Goal: Information Seeking & Learning: Learn about a topic

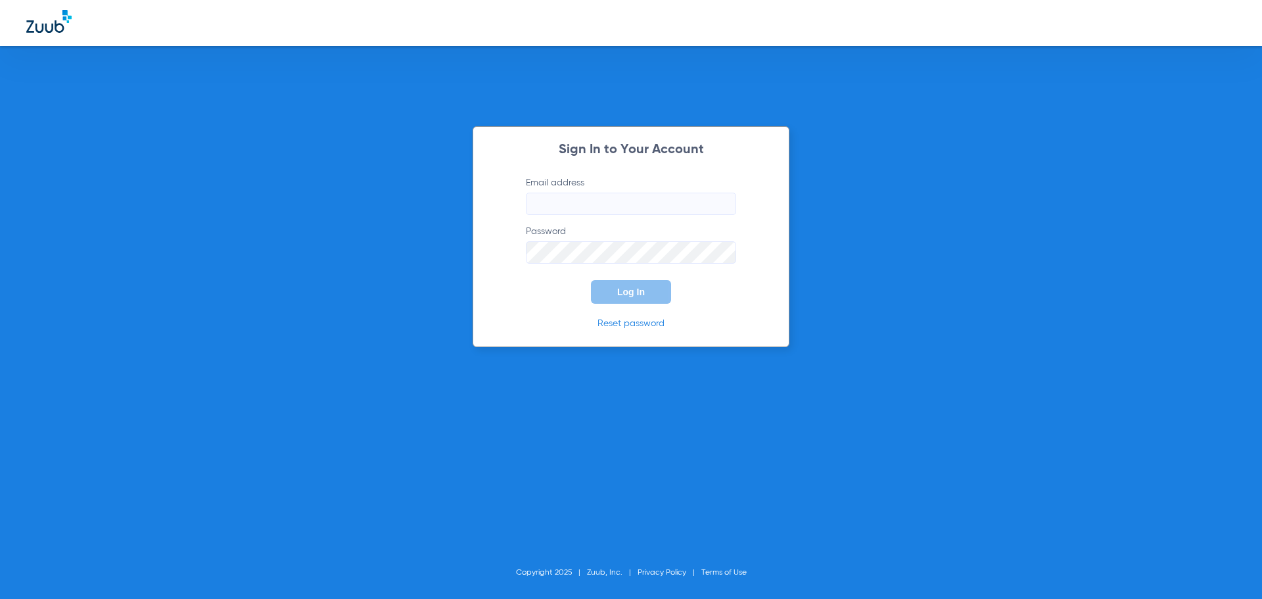
type input "info@viaverdedental.com"
click at [649, 291] on button "Log In" at bounding box center [631, 292] width 80 height 24
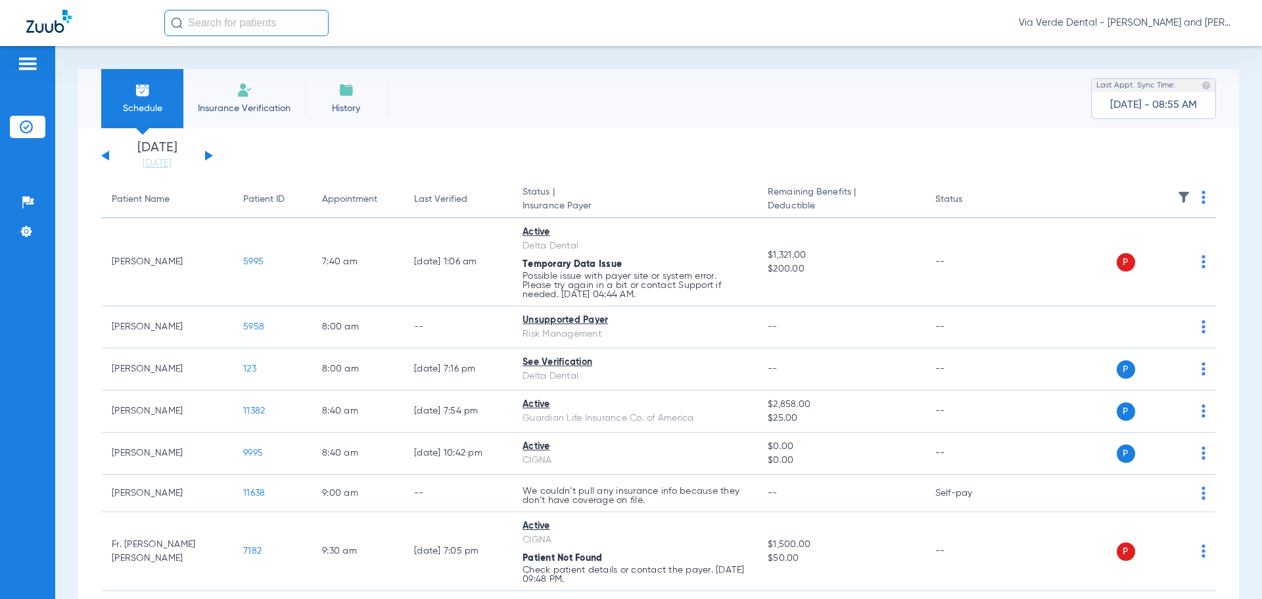
click at [209, 158] on button at bounding box center [209, 156] width 8 height 10
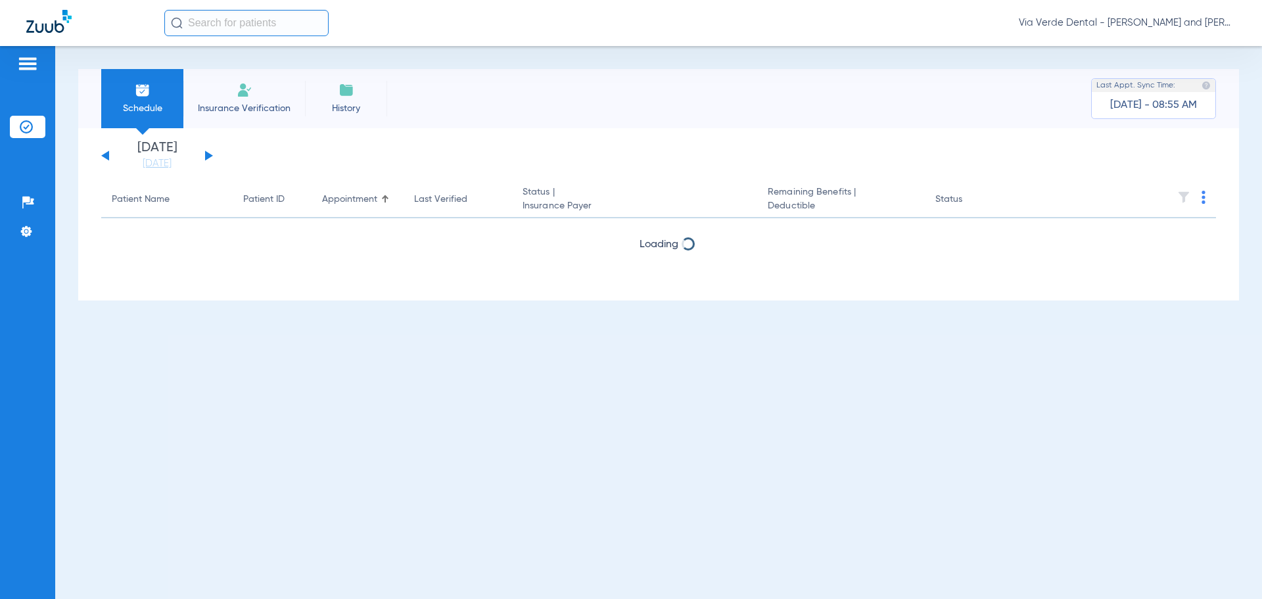
click at [209, 158] on button at bounding box center [209, 156] width 8 height 10
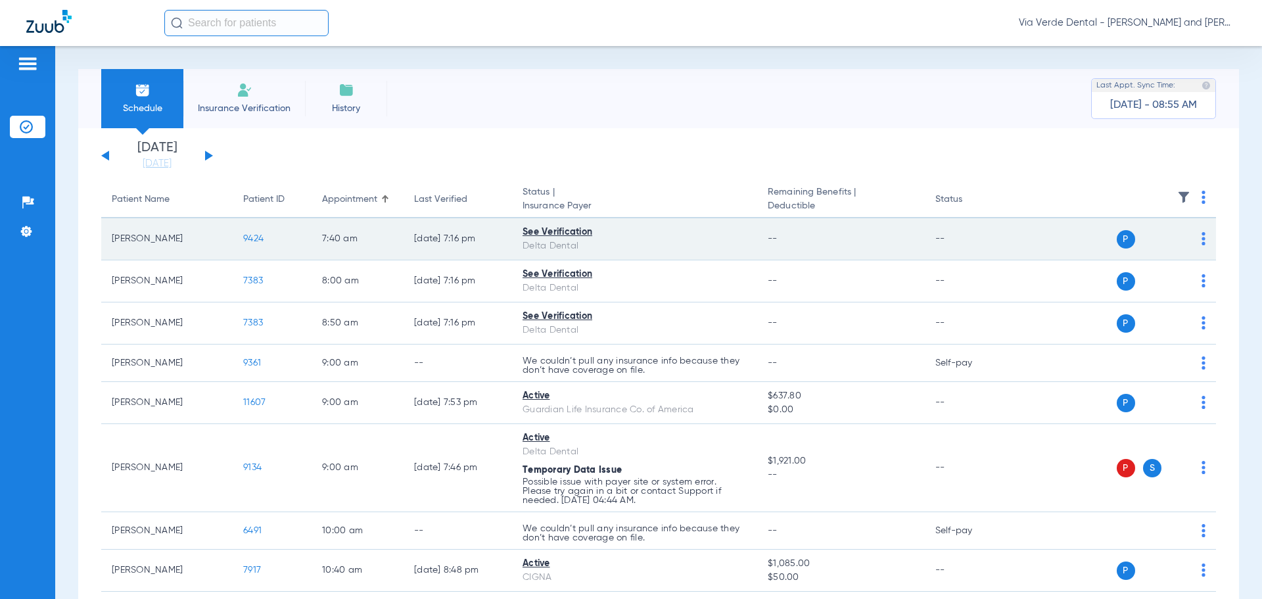
click at [245, 239] on span "9424" at bounding box center [253, 238] width 20 height 9
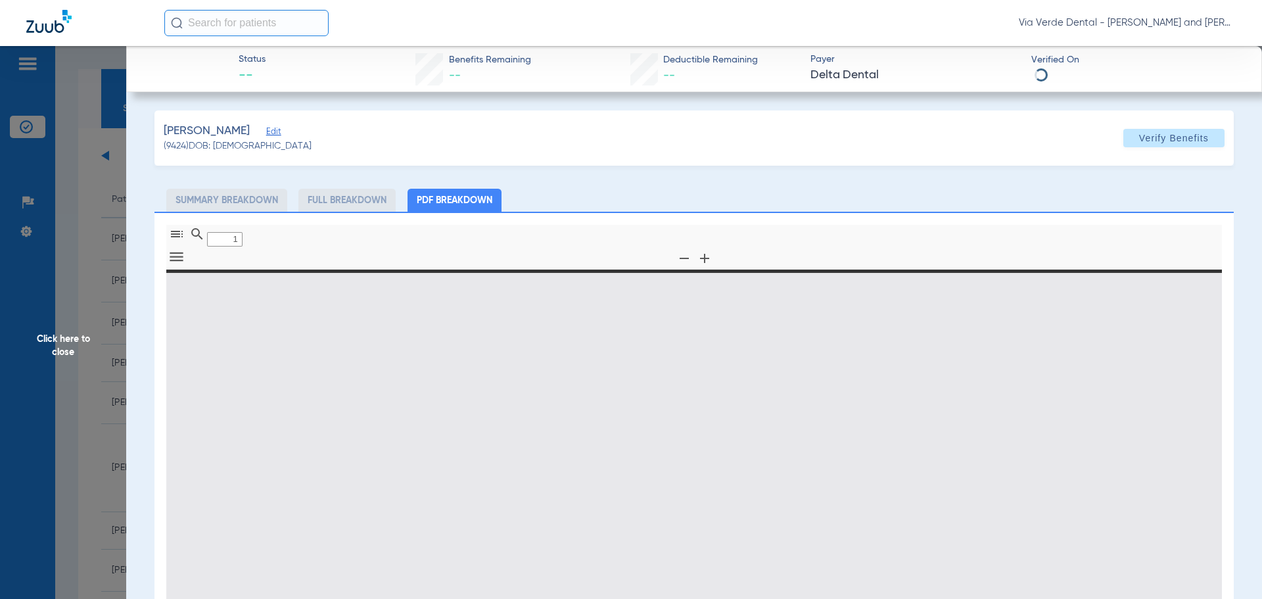
type input "0"
select select "page-width"
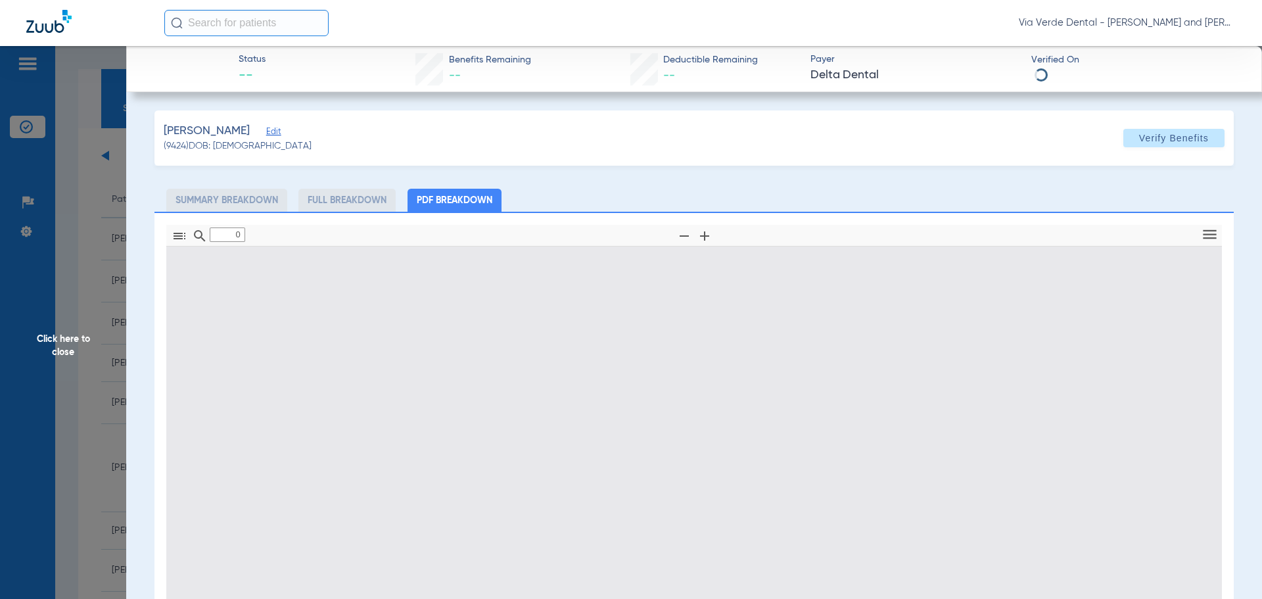
type input "1"
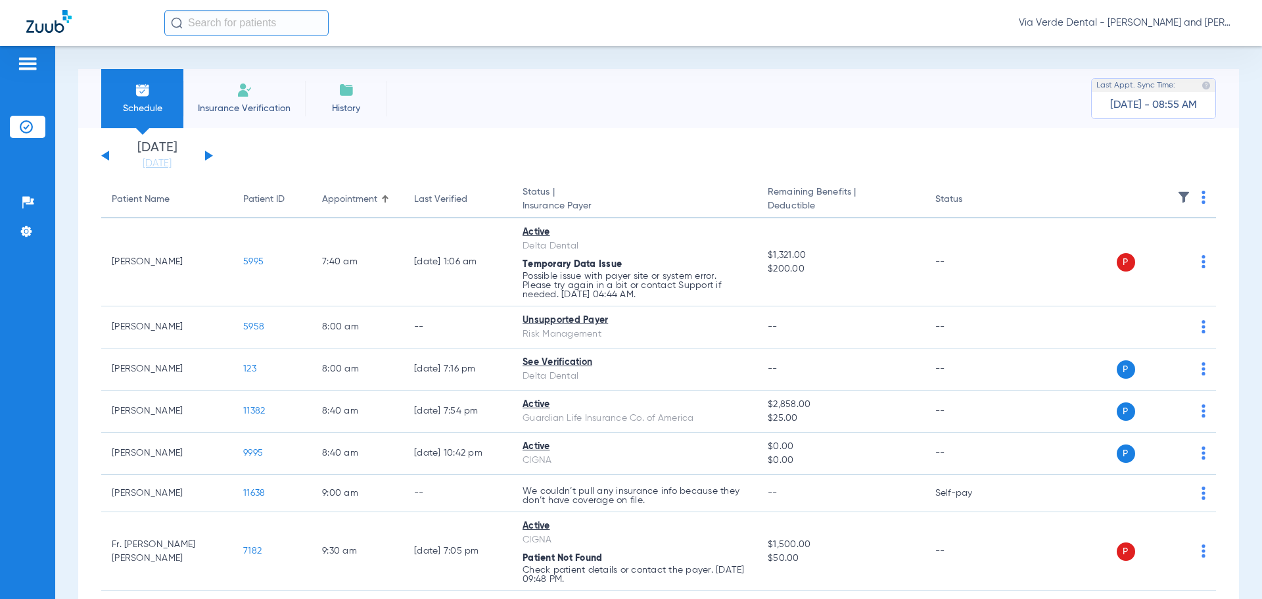
click at [206, 156] on button at bounding box center [209, 156] width 8 height 10
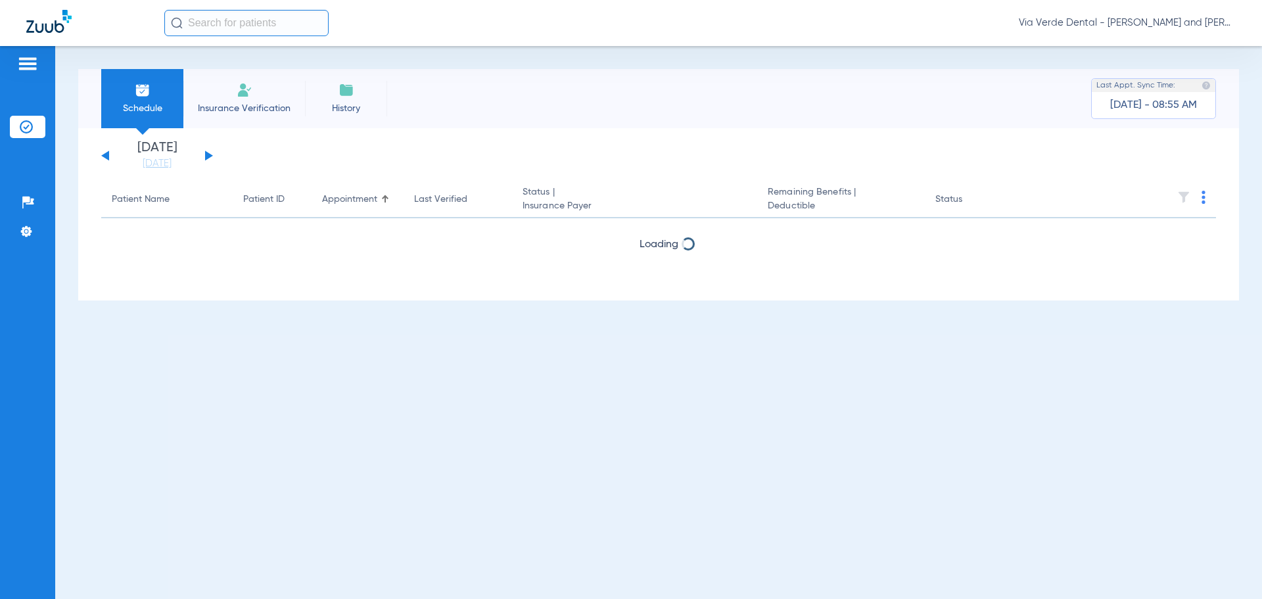
click at [206, 156] on button at bounding box center [209, 156] width 8 height 10
click at [204, 156] on div "Tuesday 06-17-2025 Wednesday 06-18-2025 Thursday 06-19-2025 Friday 06-20-2025 S…" at bounding box center [157, 155] width 112 height 29
click at [205, 156] on button at bounding box center [209, 156] width 8 height 10
click at [206, 156] on button at bounding box center [209, 156] width 8 height 10
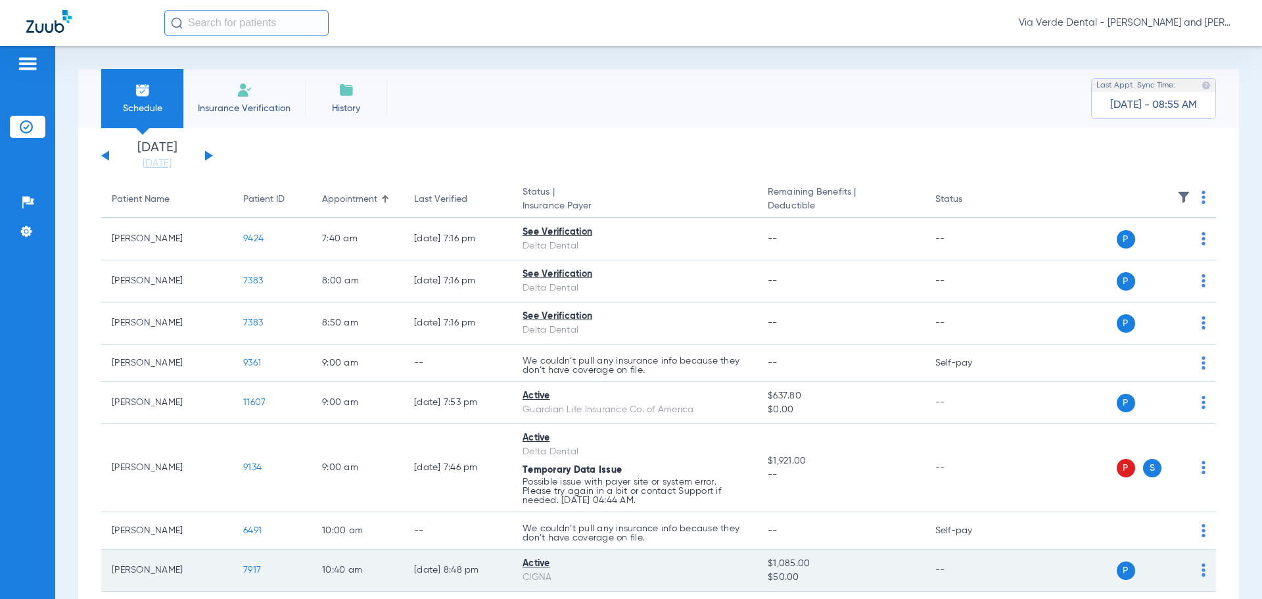
scroll to position [66, 0]
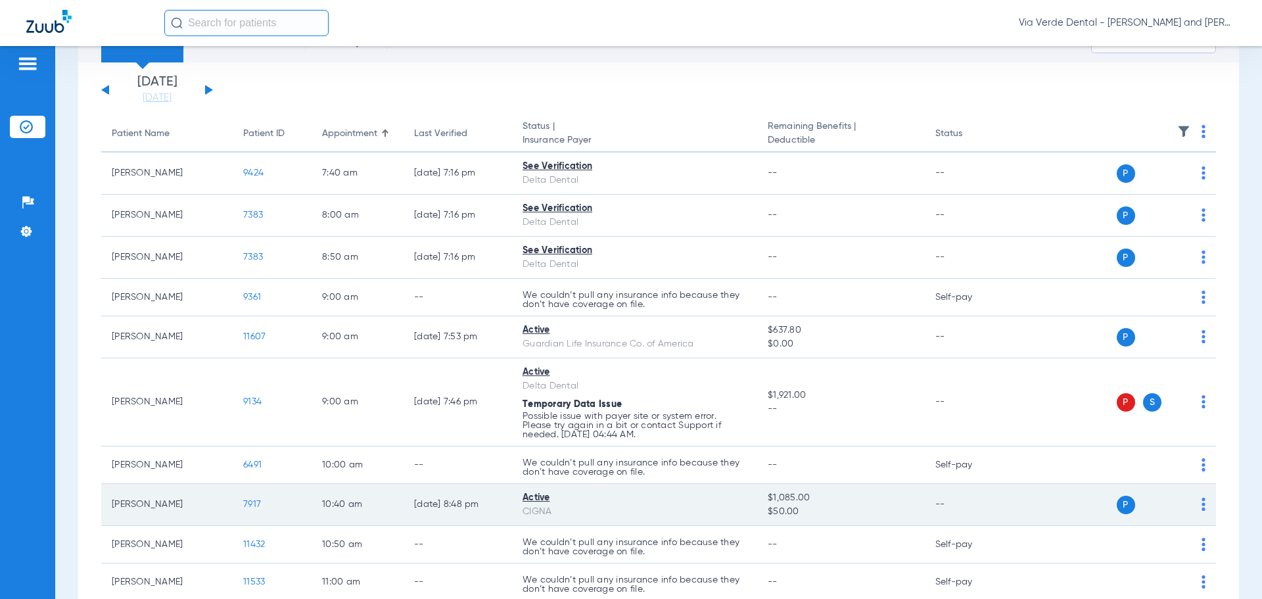
click at [248, 503] on span "7917" at bounding box center [252, 504] width 18 height 9
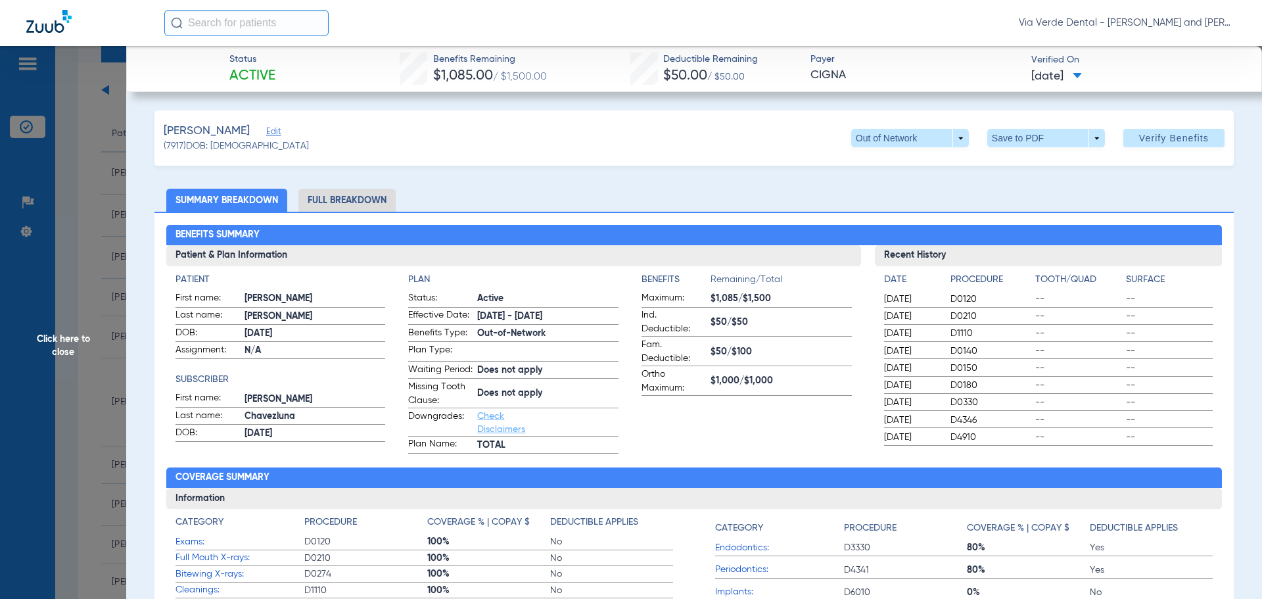
click at [321, 208] on li "Full Breakdown" at bounding box center [346, 200] width 97 height 23
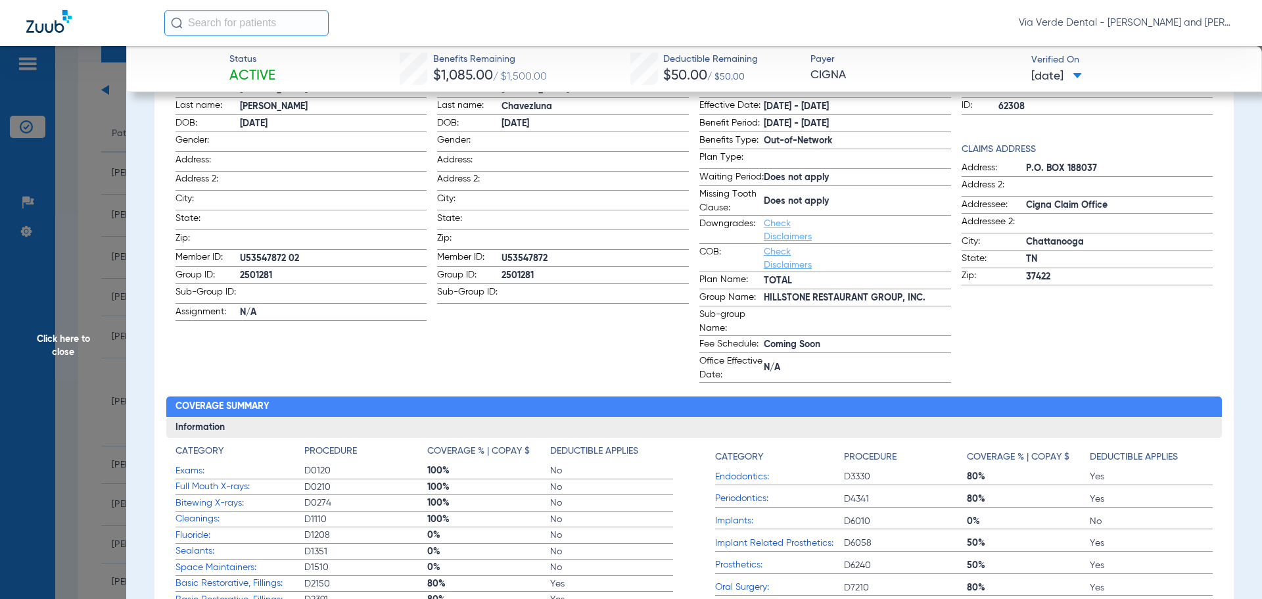
scroll to position [26, 0]
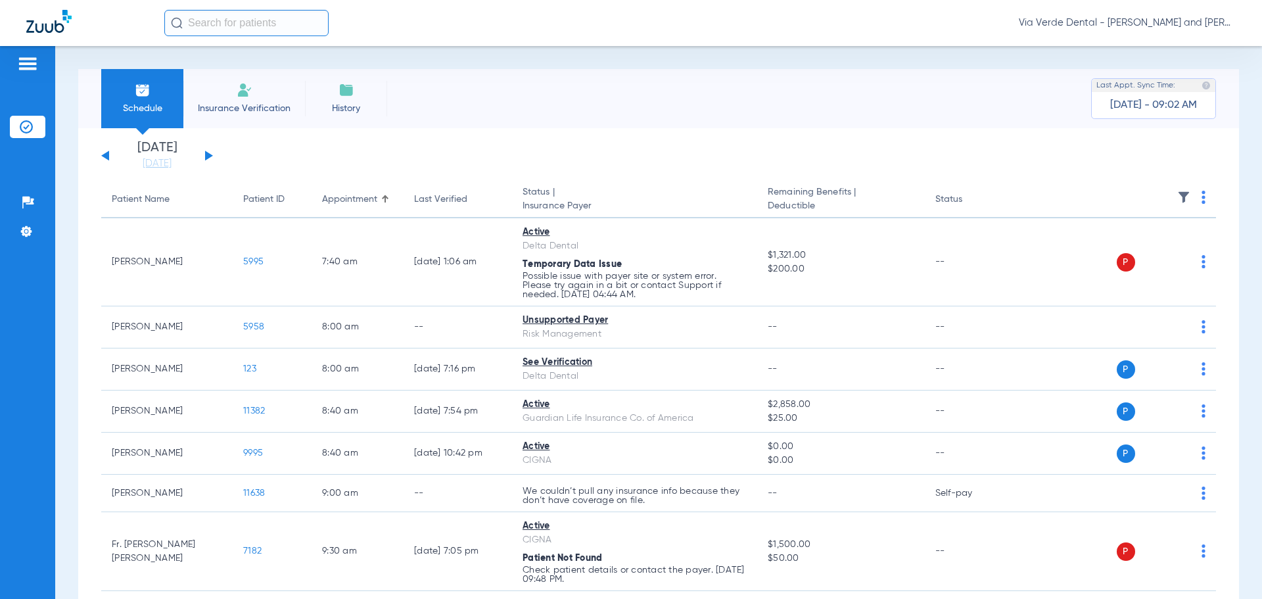
click at [207, 153] on button at bounding box center [209, 156] width 8 height 10
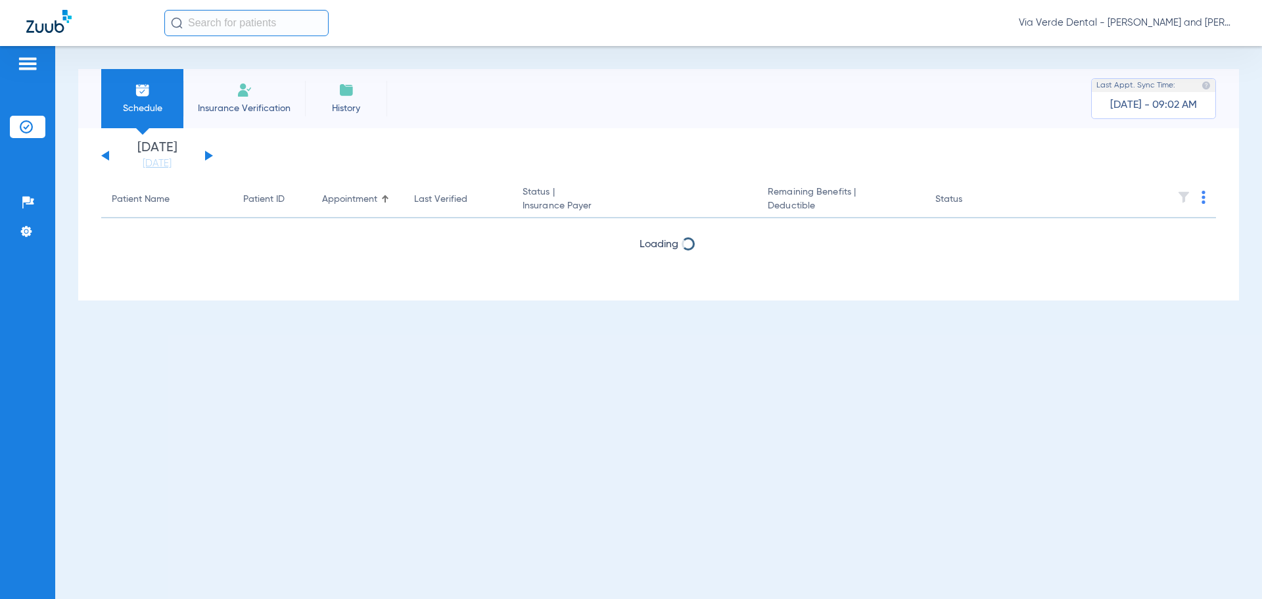
click at [206, 153] on button at bounding box center [209, 156] width 8 height 10
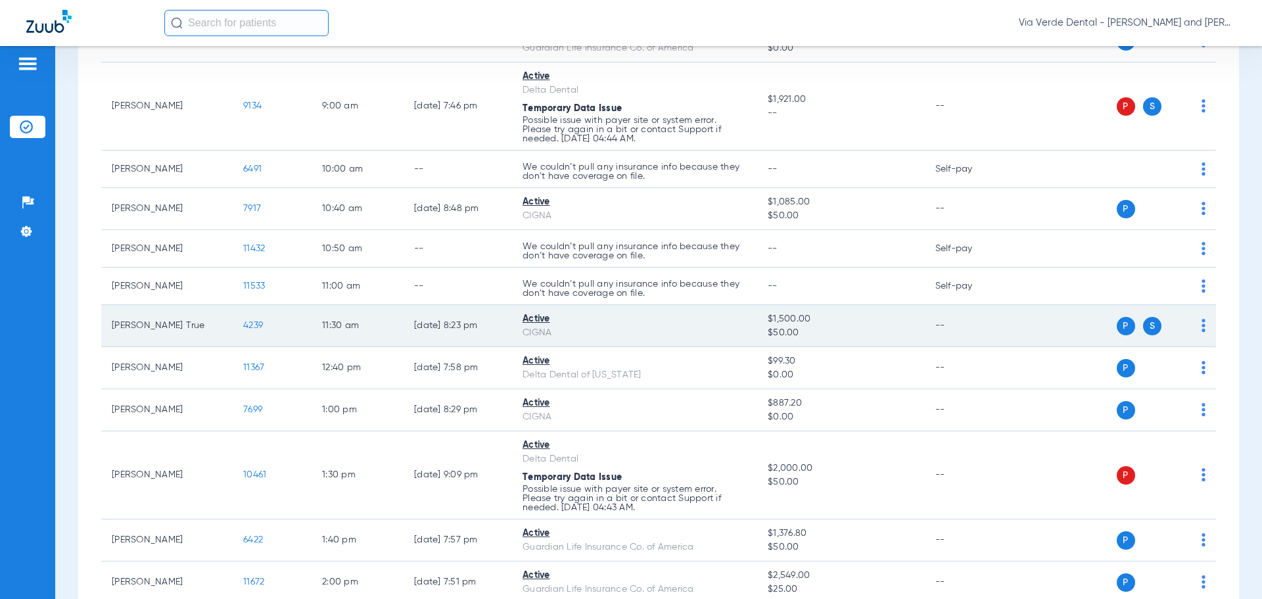
scroll to position [394, 0]
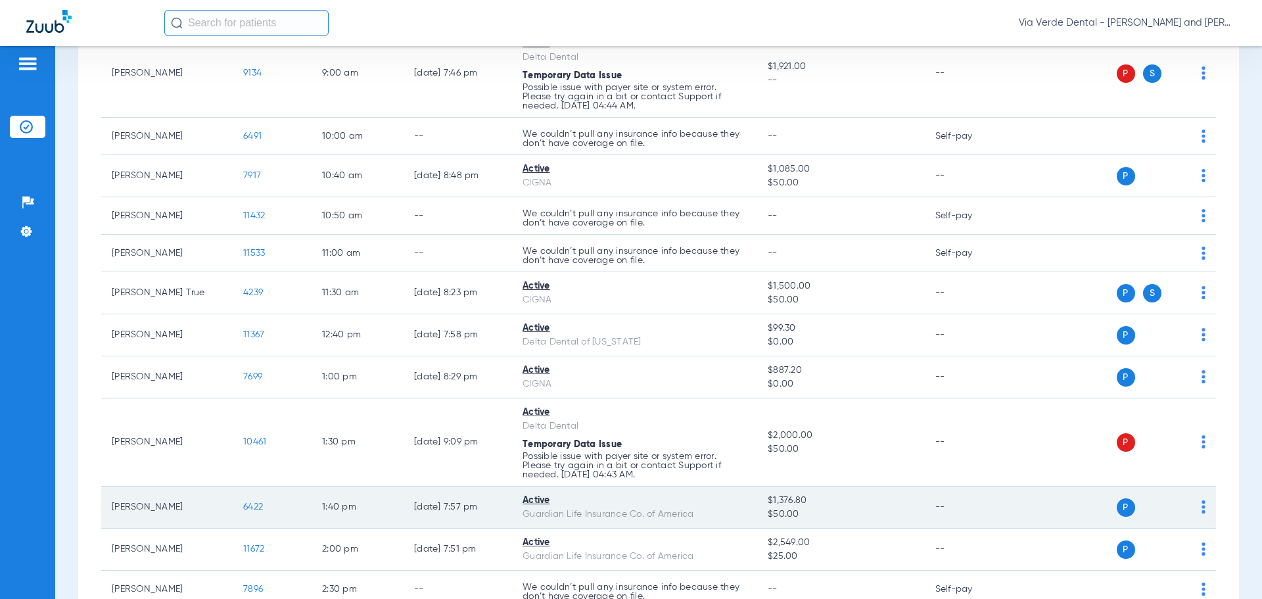
click at [249, 508] on span "6422" at bounding box center [253, 506] width 20 height 9
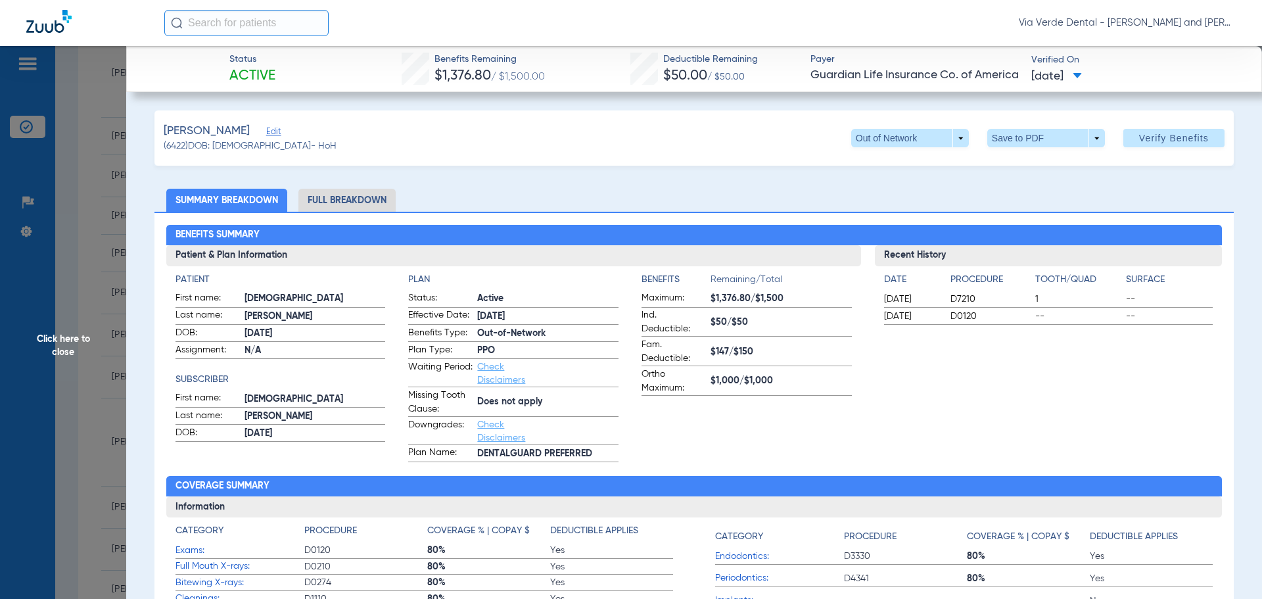
click at [323, 202] on li "Full Breakdown" at bounding box center [346, 200] width 97 height 23
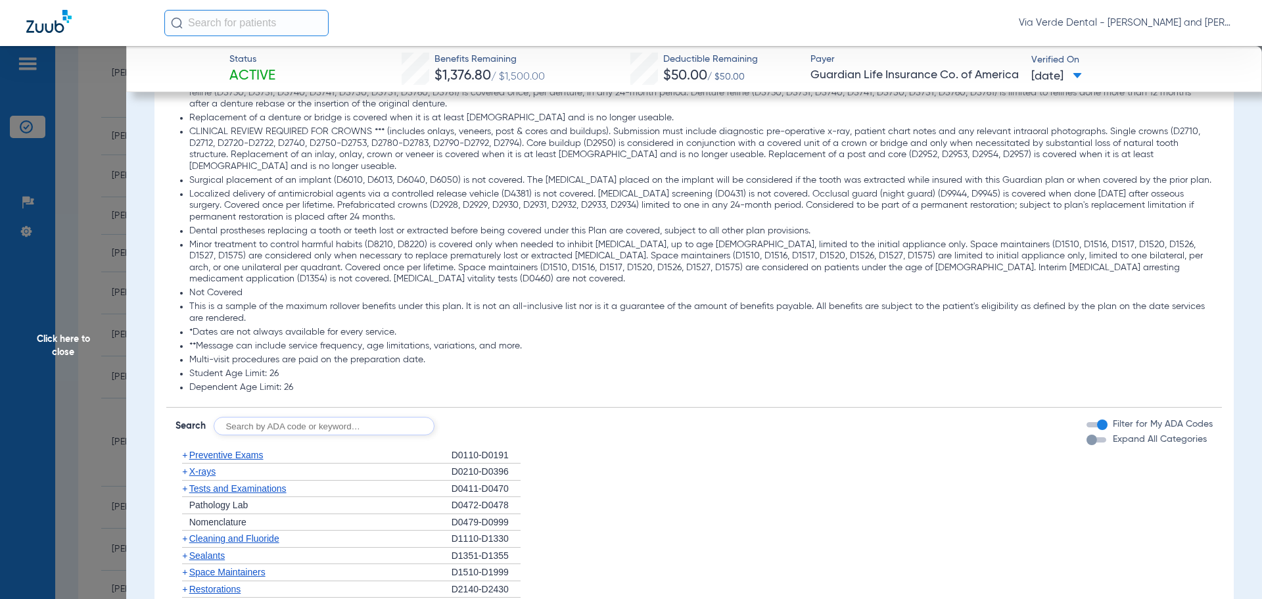
scroll to position [1578, 0]
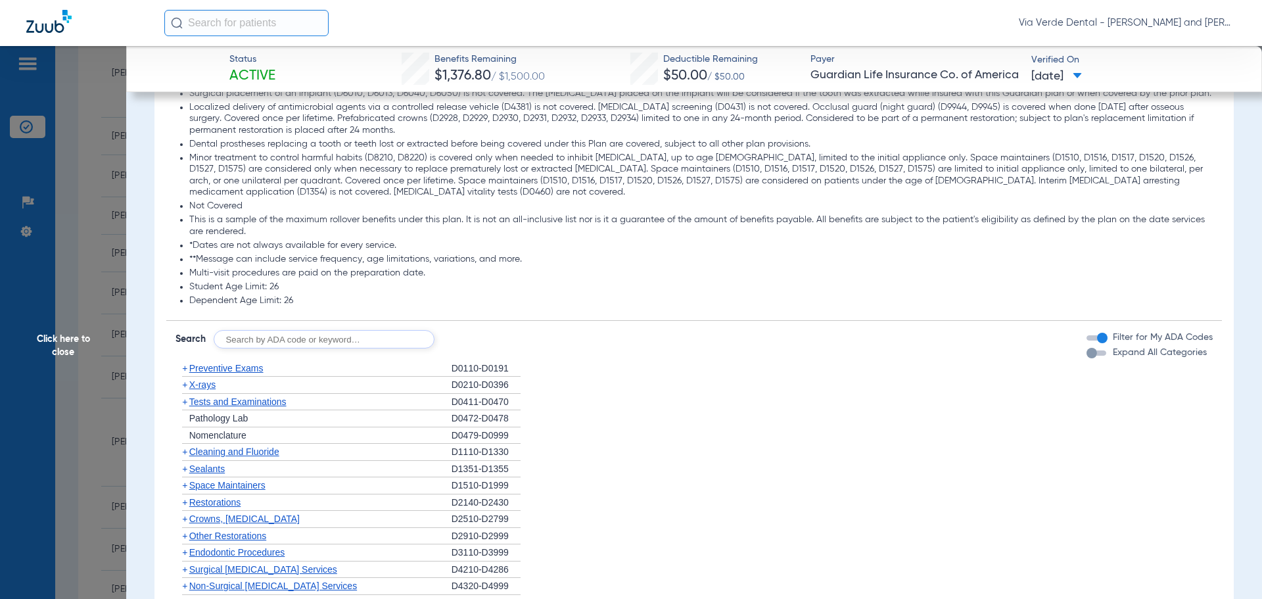
click at [253, 373] on span "Preventive Exams" at bounding box center [226, 368] width 74 height 11
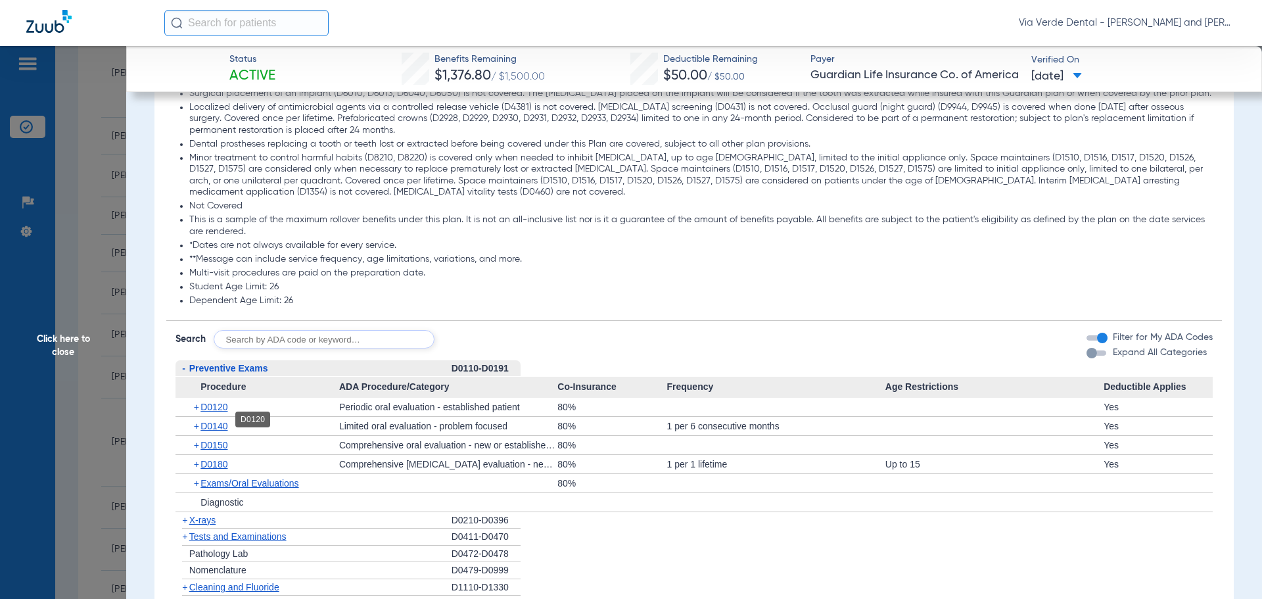
click at [219, 412] on span "D0120" at bounding box center [214, 407] width 27 height 11
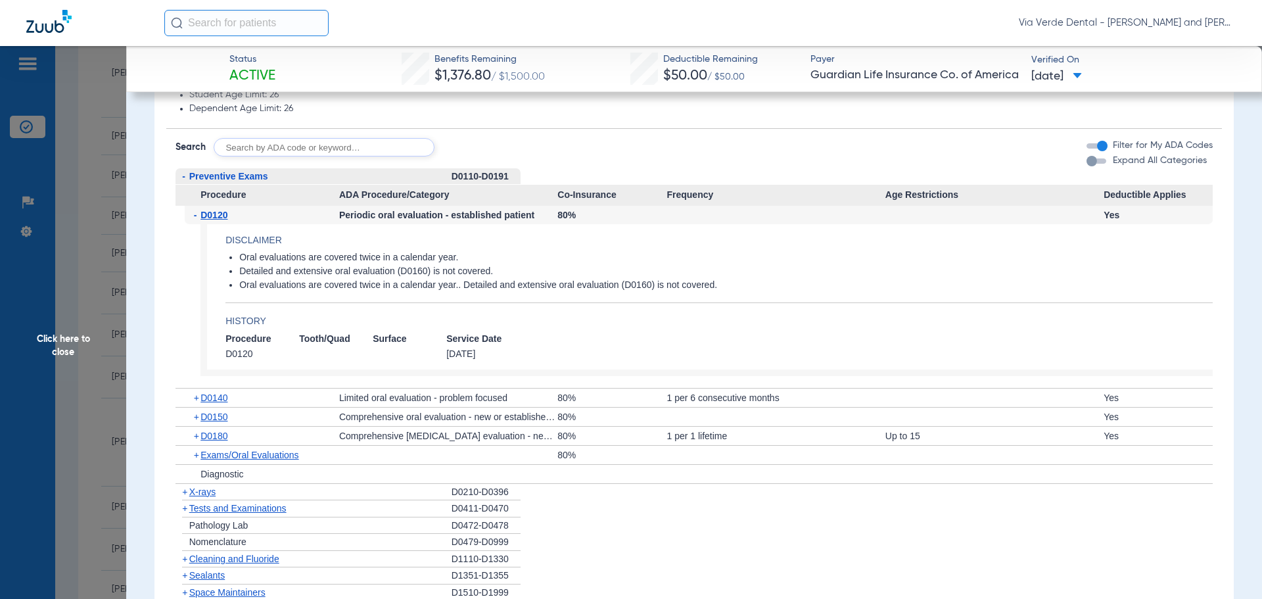
scroll to position [1775, 0]
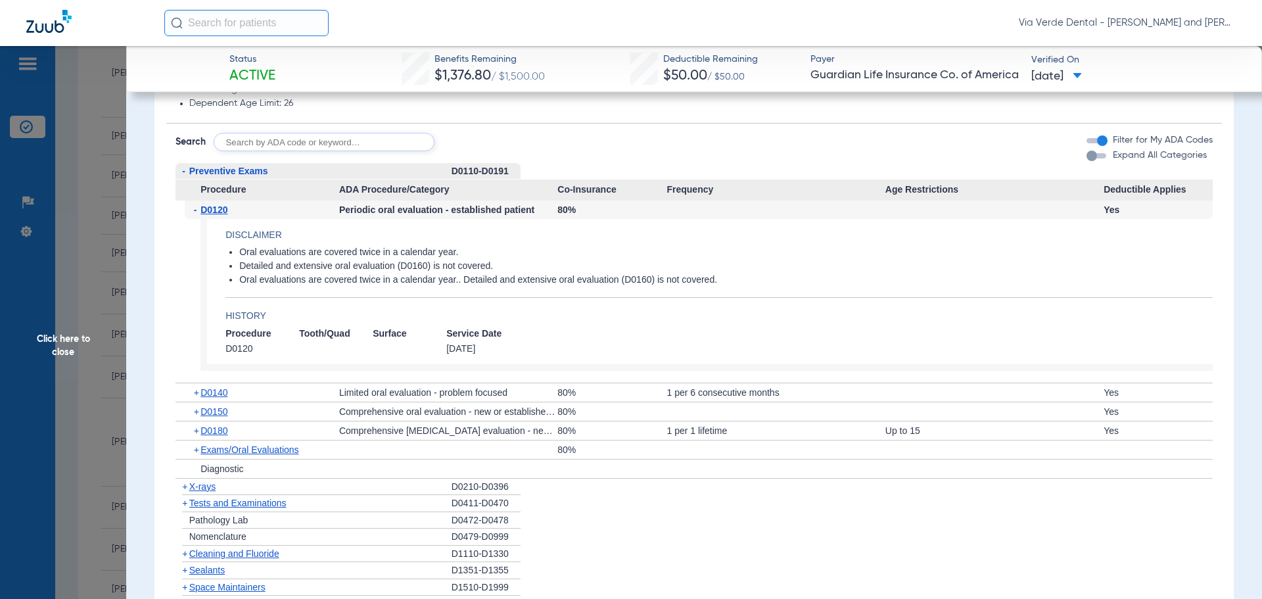
click at [216, 492] on span "X-rays" at bounding box center [202, 486] width 26 height 11
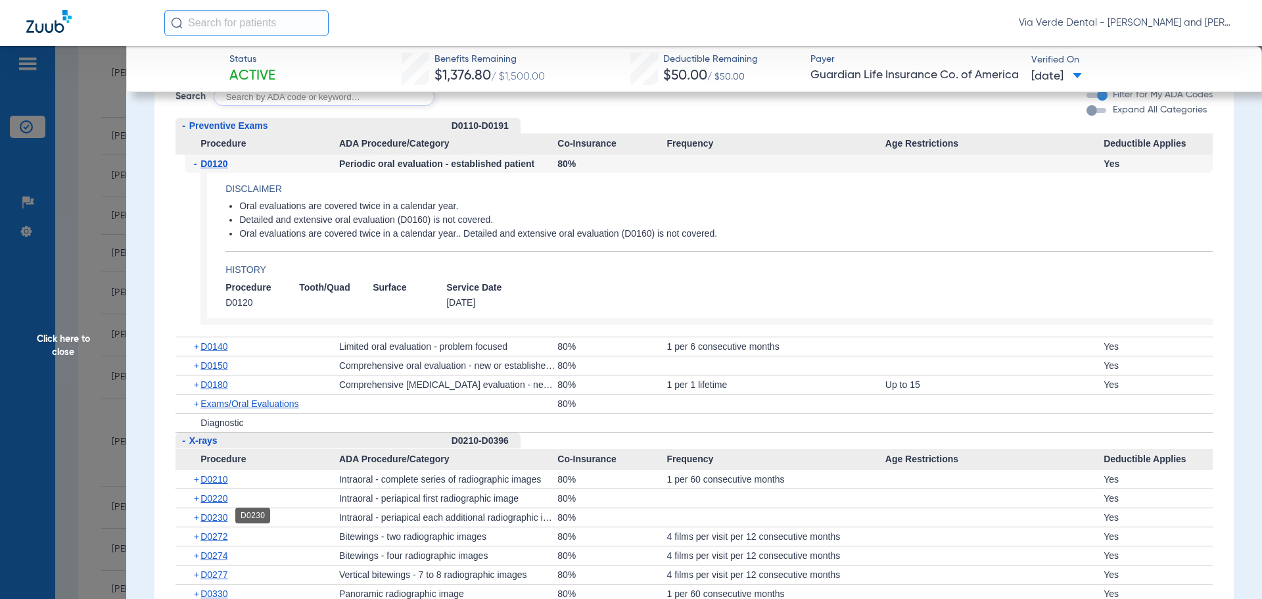
scroll to position [1841, 0]
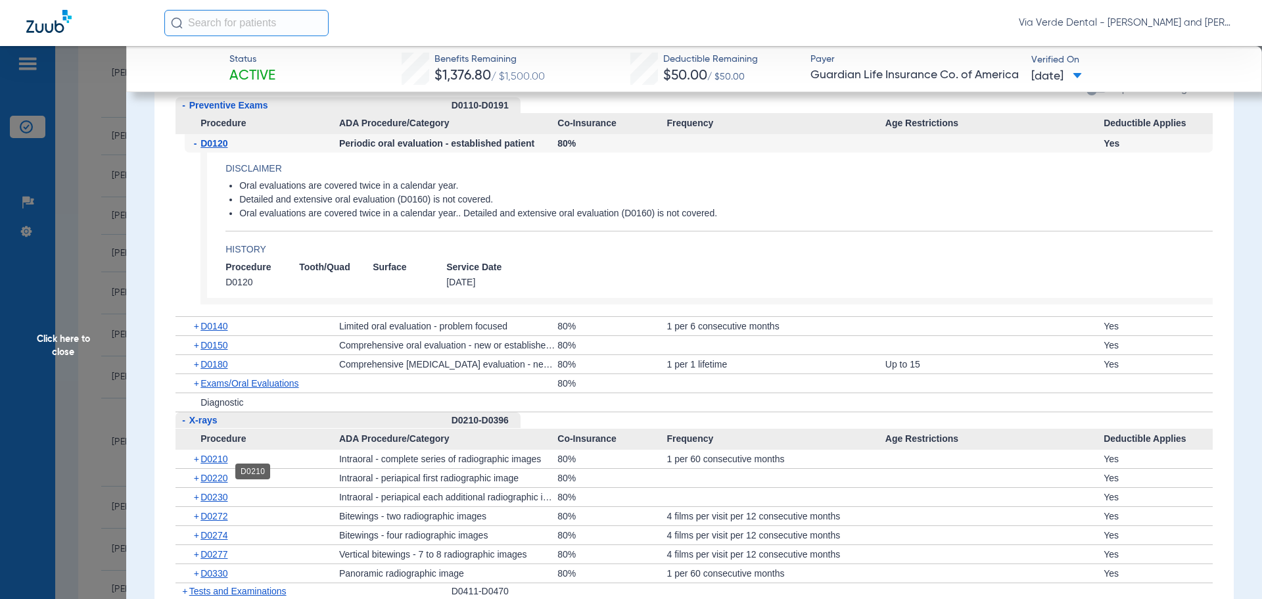
drag, startPoint x: 212, startPoint y: 472, endPoint x: 229, endPoint y: 470, distance: 16.6
click at [213, 464] on span "D0210" at bounding box center [214, 459] width 27 height 11
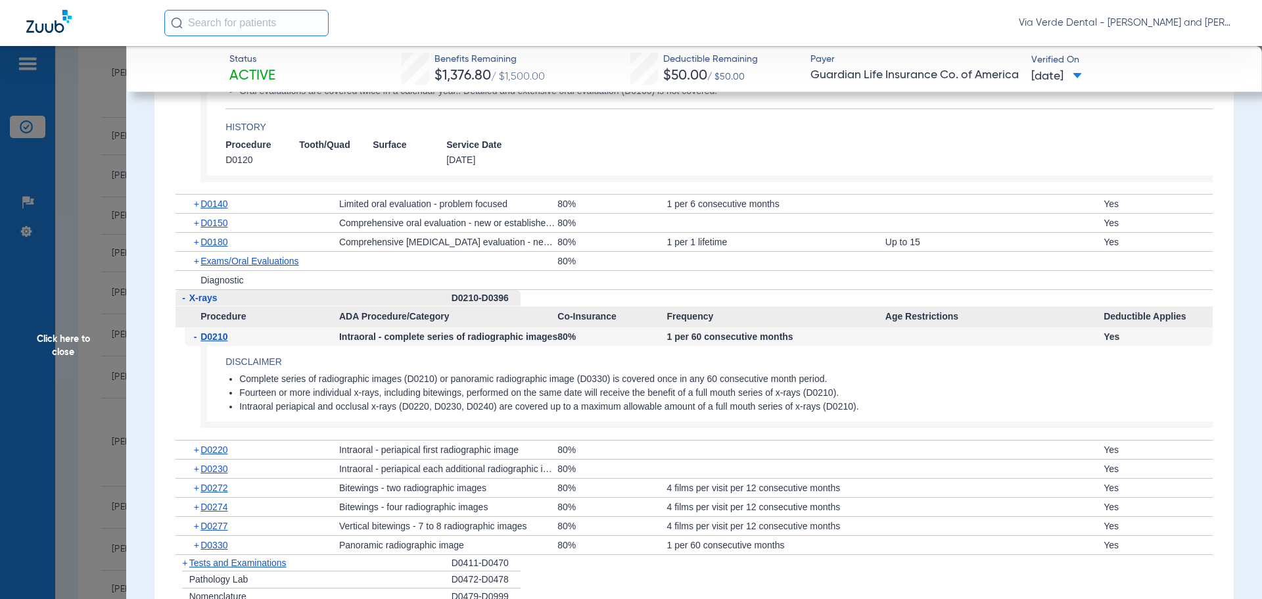
scroll to position [2038, 0]
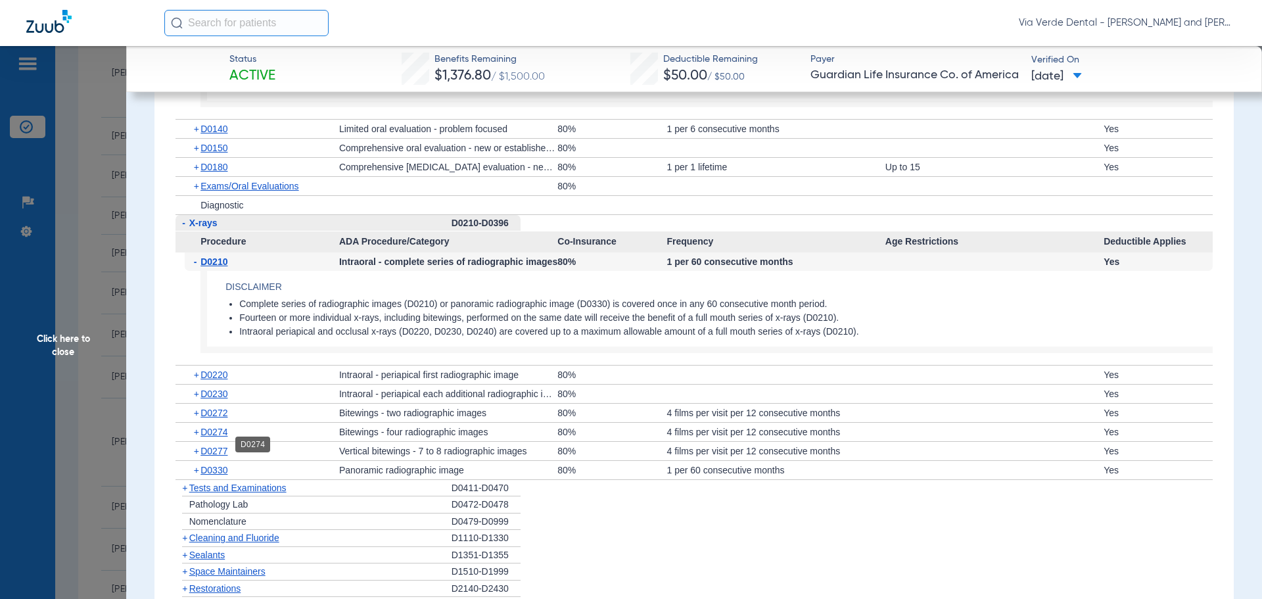
click at [212, 437] on span "D0274" at bounding box center [214, 432] width 27 height 11
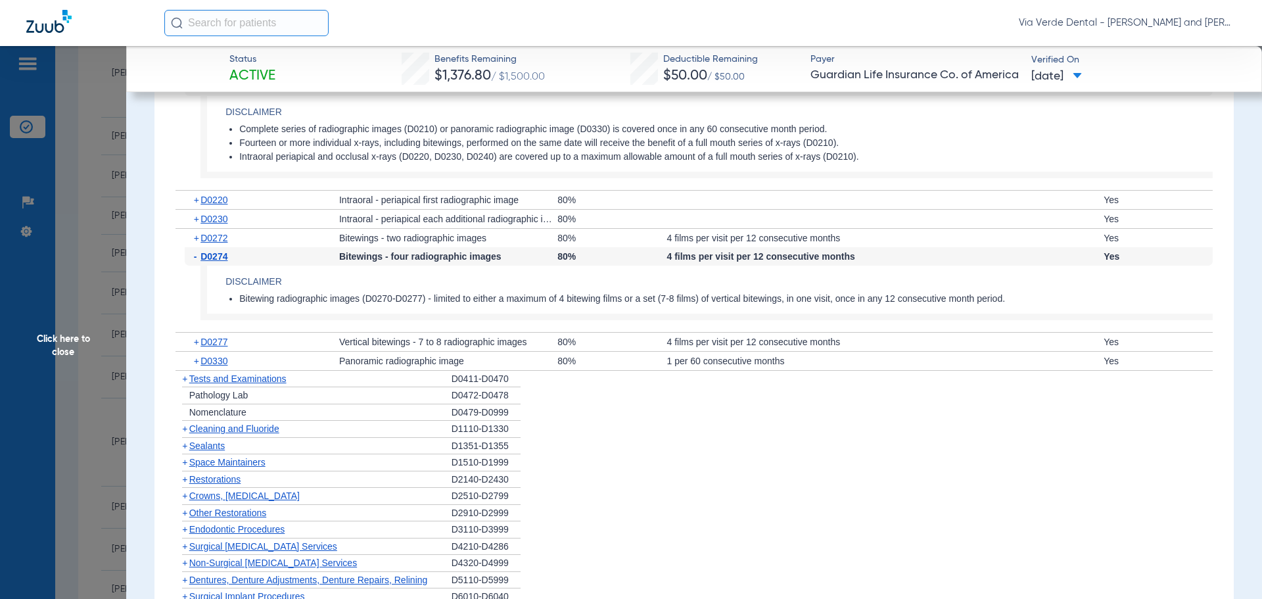
scroll to position [2235, 0]
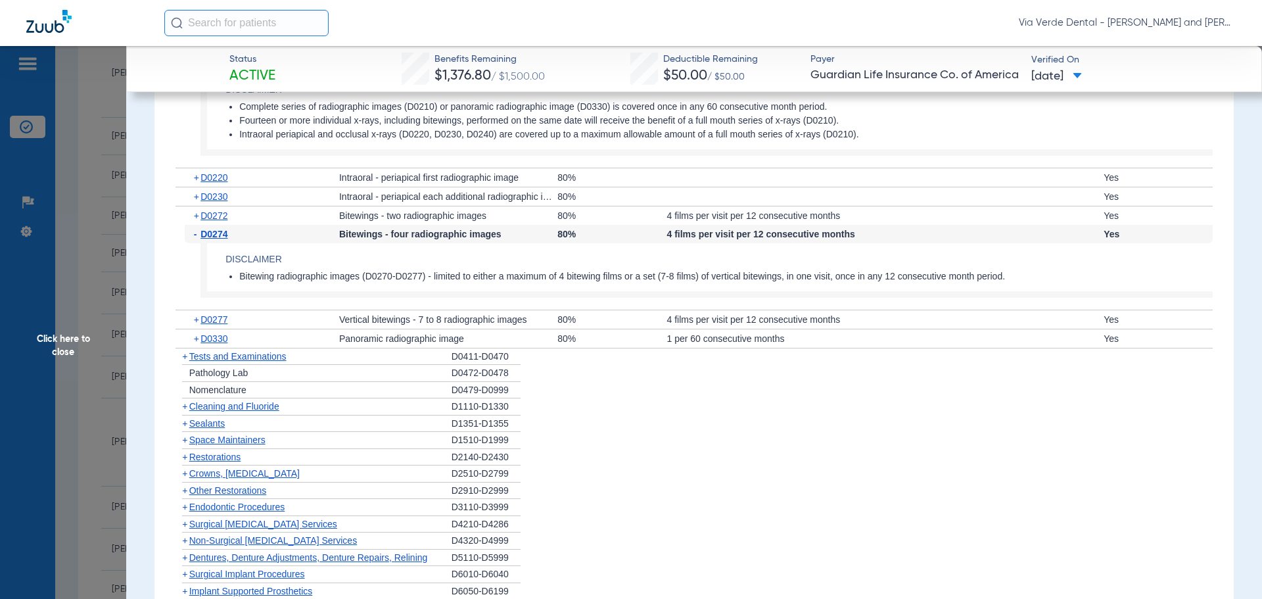
click at [231, 412] on span "Cleaning and Fluoride" at bounding box center [234, 406] width 90 height 11
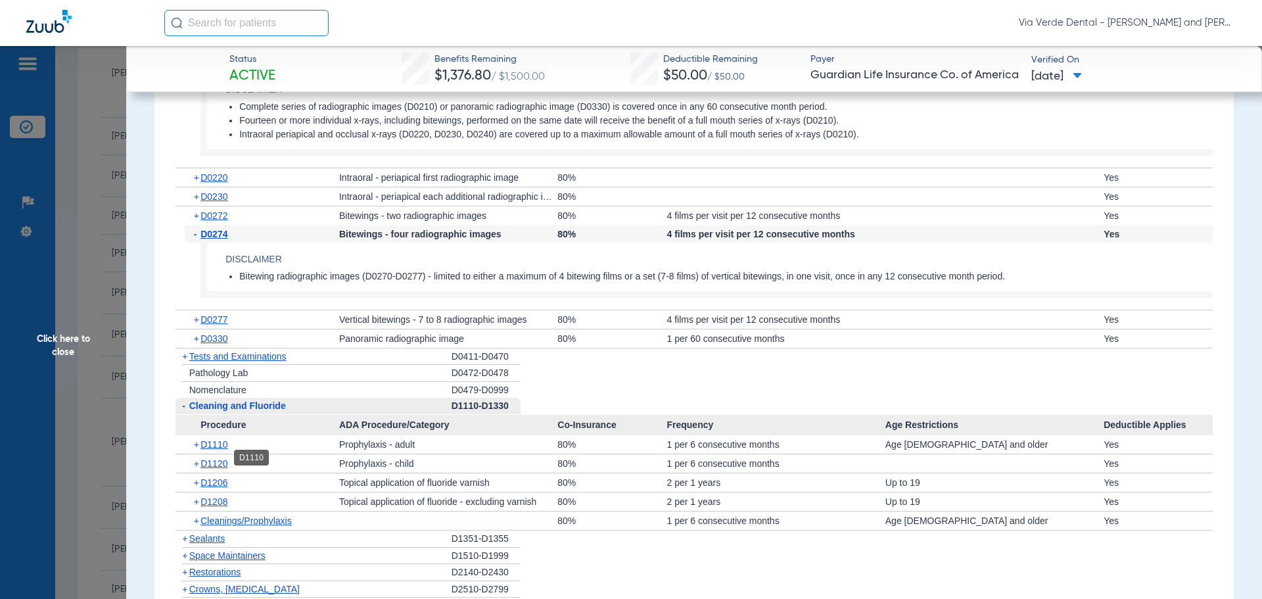
click at [220, 450] on span "D1110" at bounding box center [214, 444] width 27 height 11
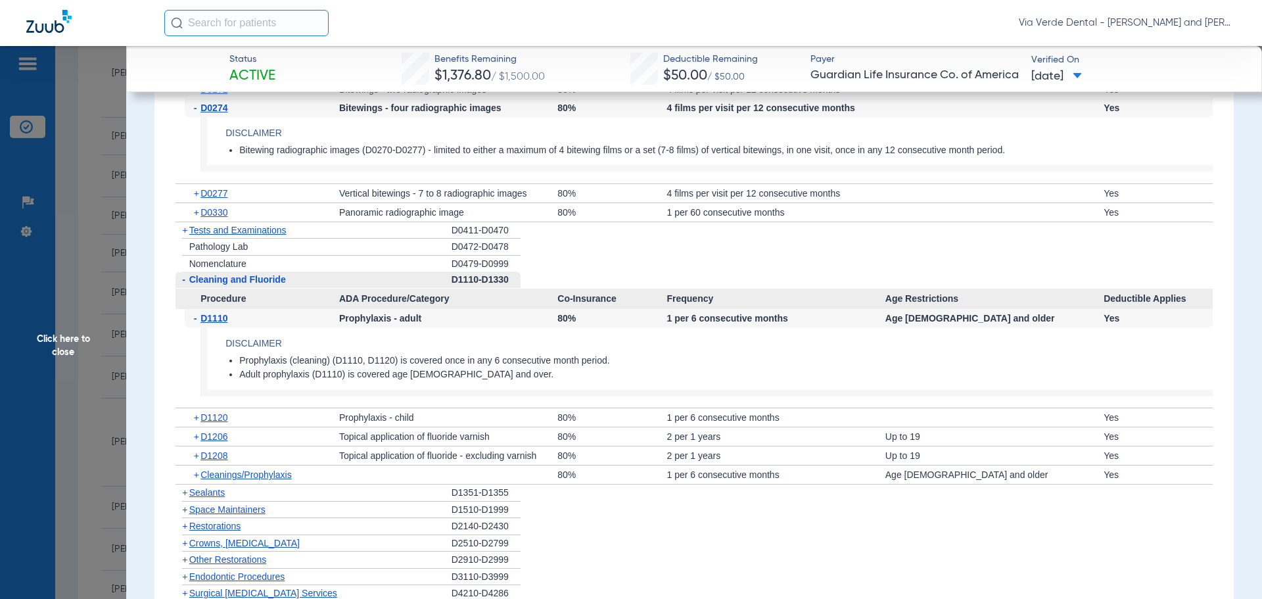
scroll to position [2367, 0]
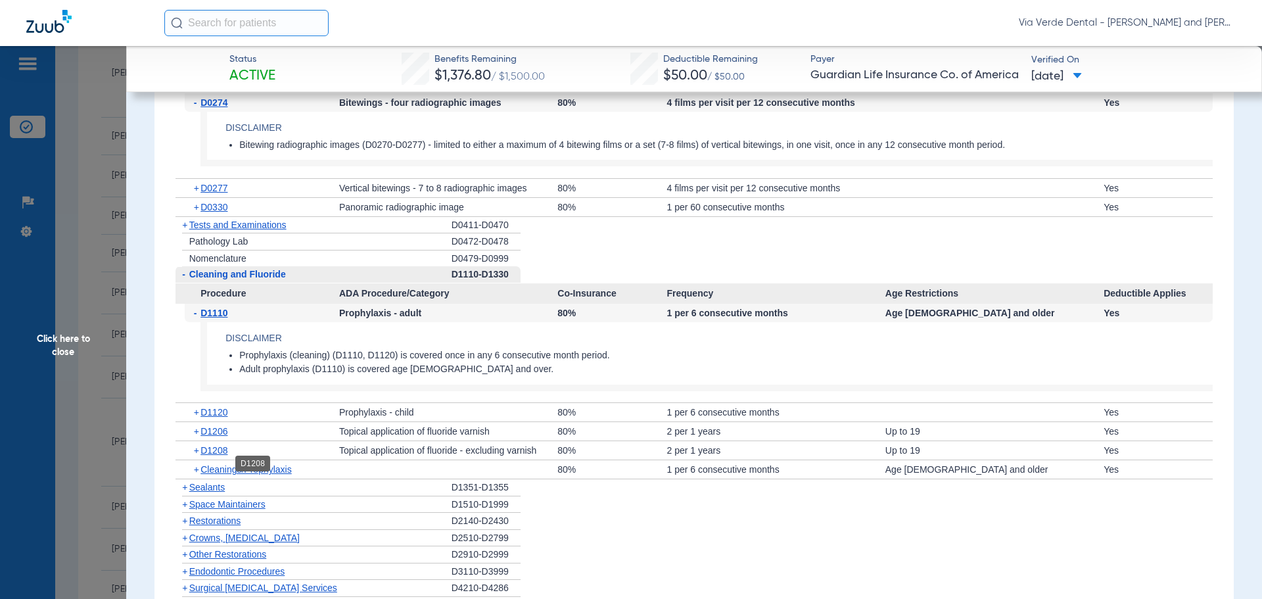
click at [224, 456] on span "D1208" at bounding box center [214, 450] width 27 height 11
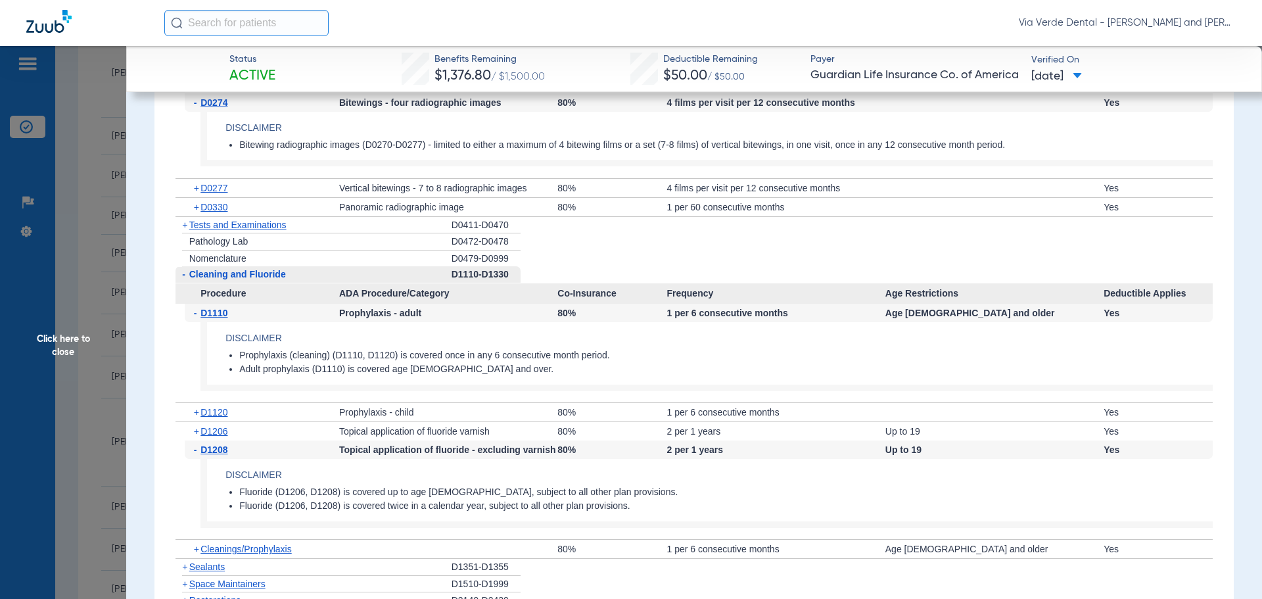
scroll to position [2498, 0]
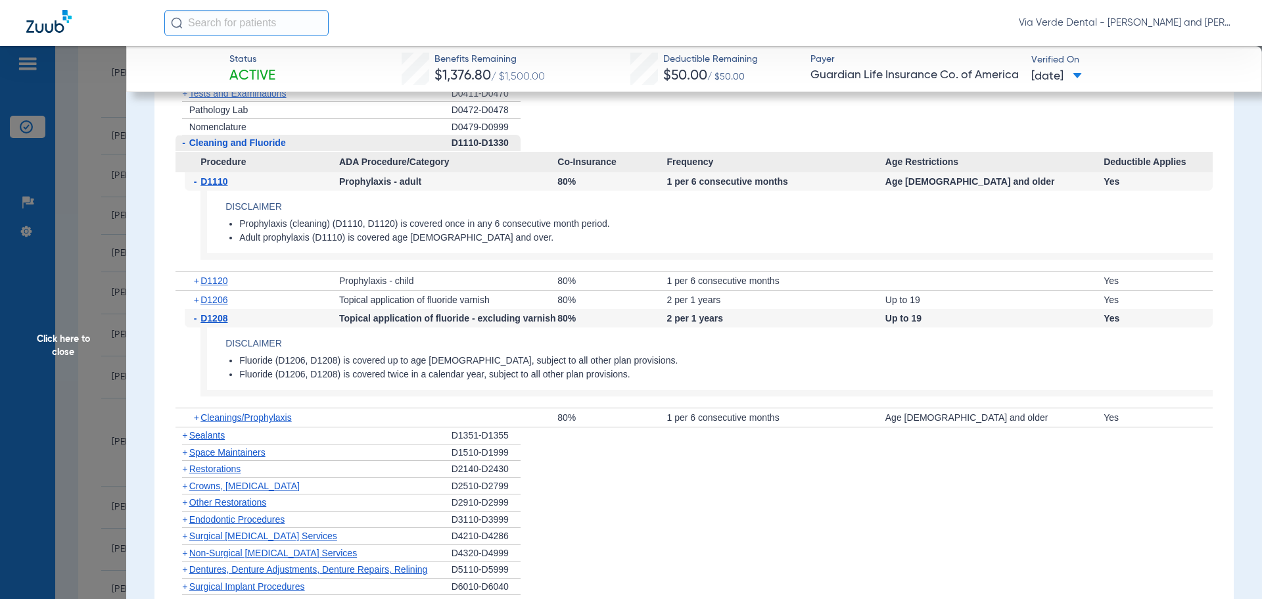
click at [229, 491] on span "Crowns, Inlays and Onlays" at bounding box center [244, 486] width 110 height 11
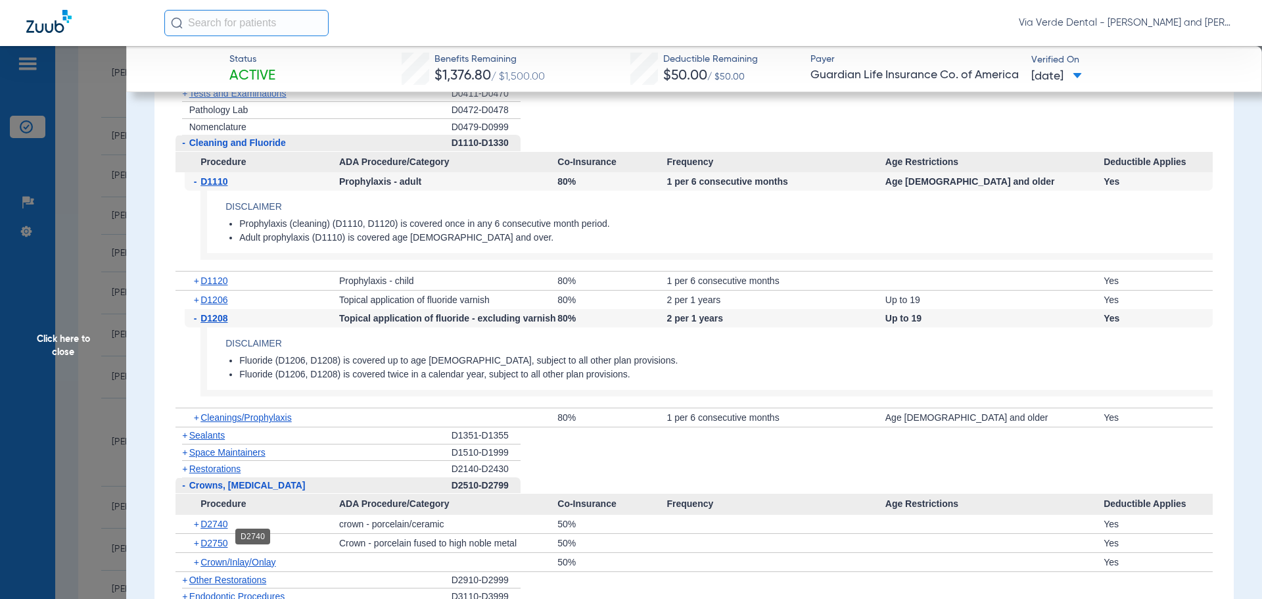
click at [216, 529] on span "D2740" at bounding box center [214, 524] width 27 height 11
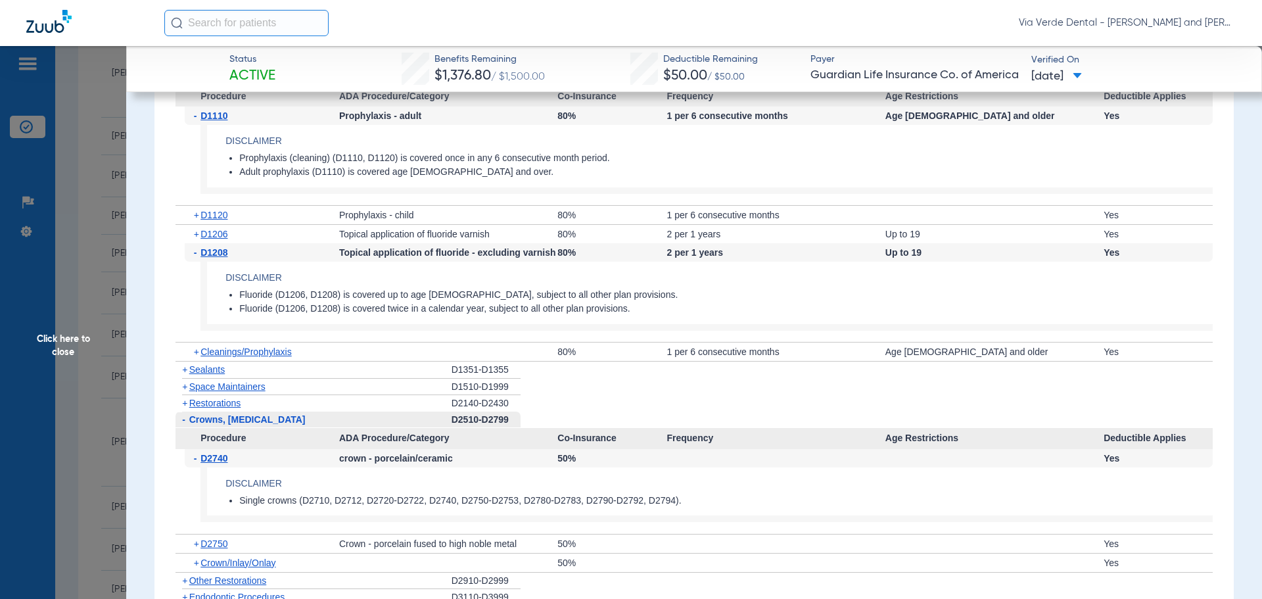
scroll to position [2695, 0]
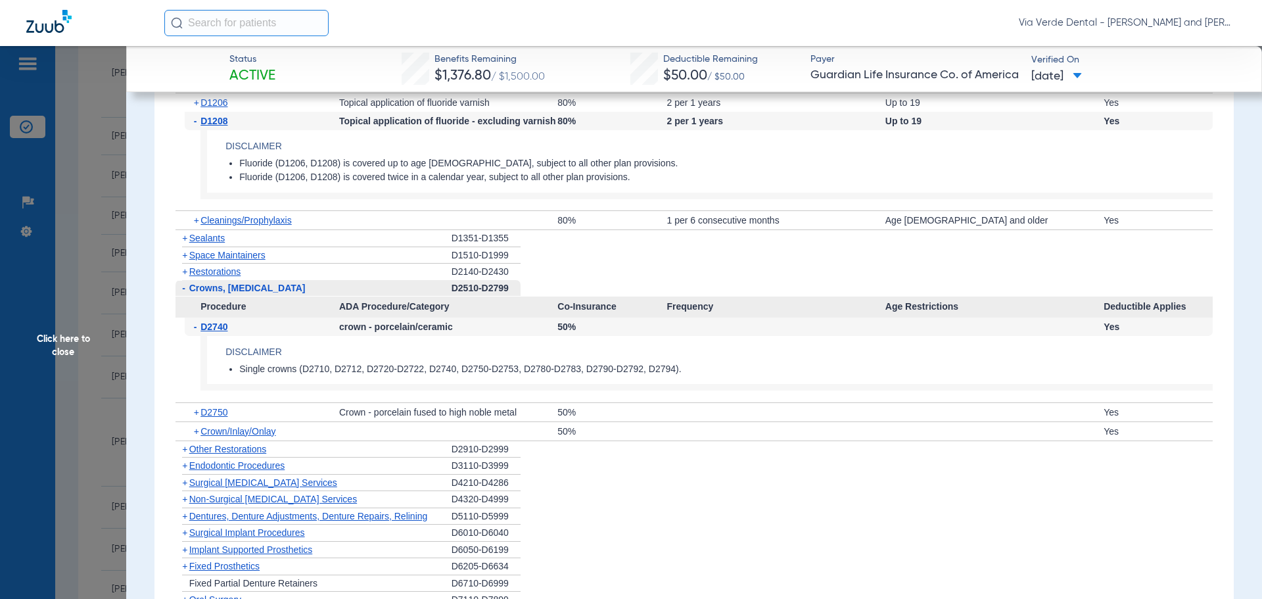
click at [243, 504] on span "Non-Surgical Periodontal Services" at bounding box center [273, 499] width 168 height 11
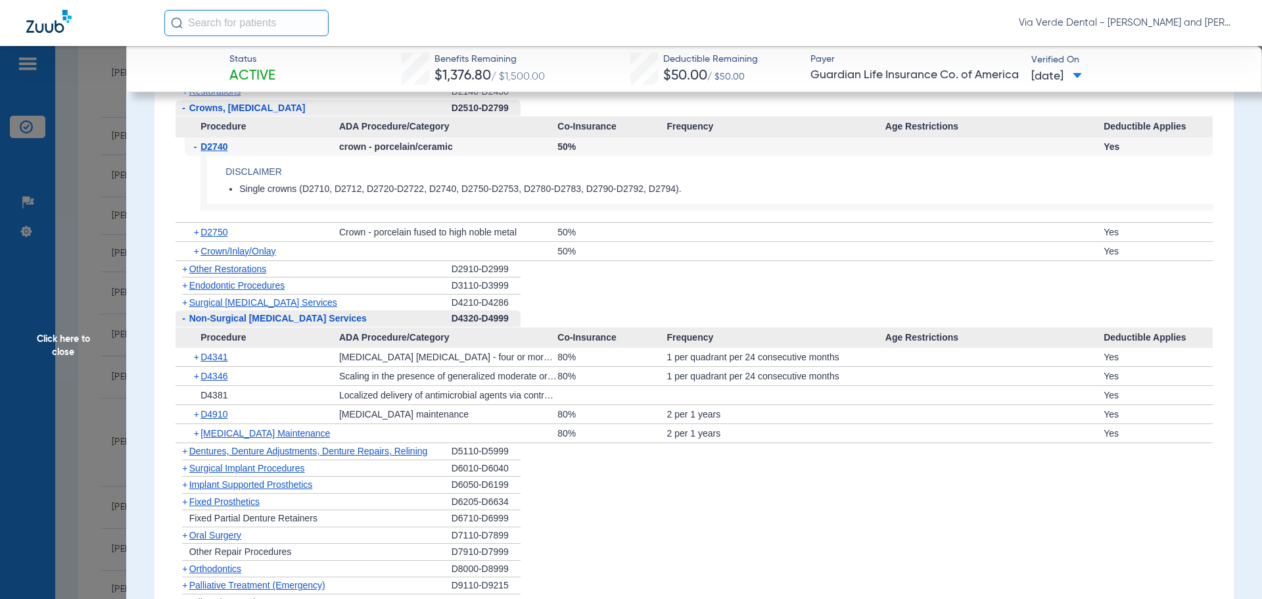
scroll to position [2893, 0]
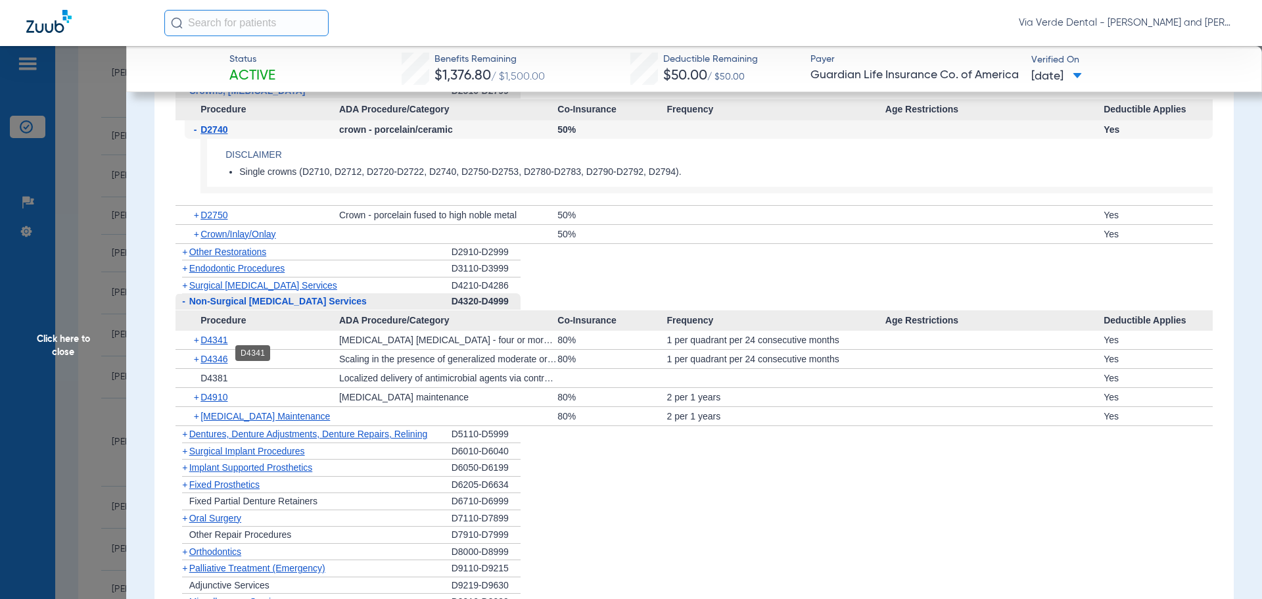
click at [212, 345] on span "D4341" at bounding box center [214, 340] width 27 height 11
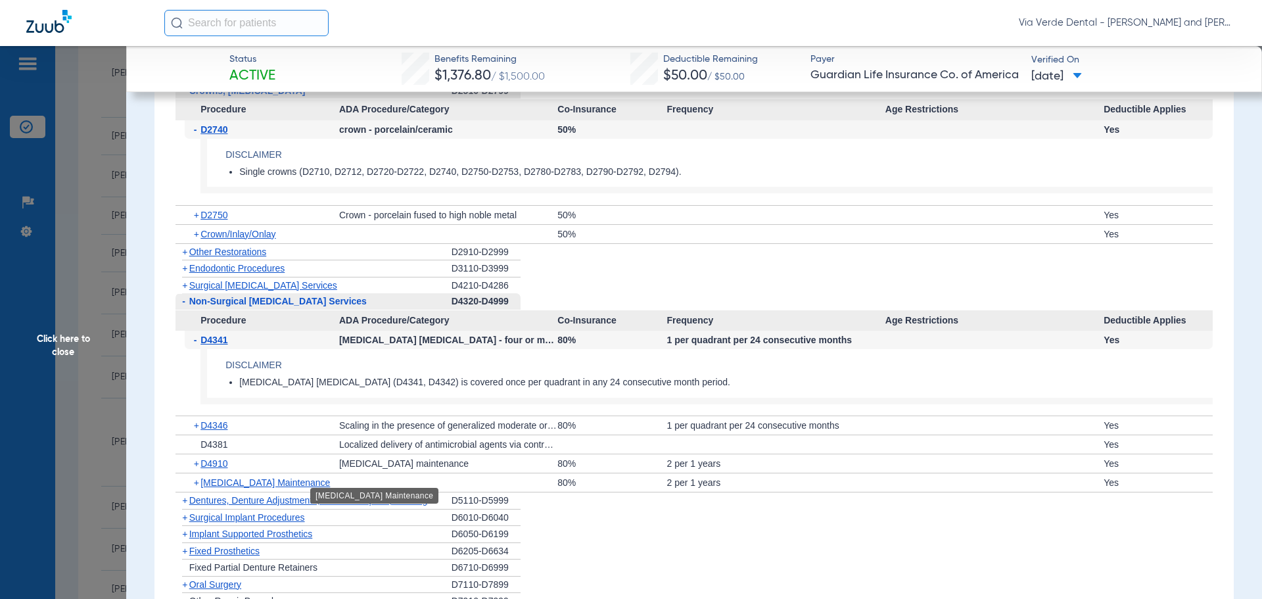
click at [247, 488] on span "Periodontal Maintenance" at bounding box center [266, 482] width 130 height 11
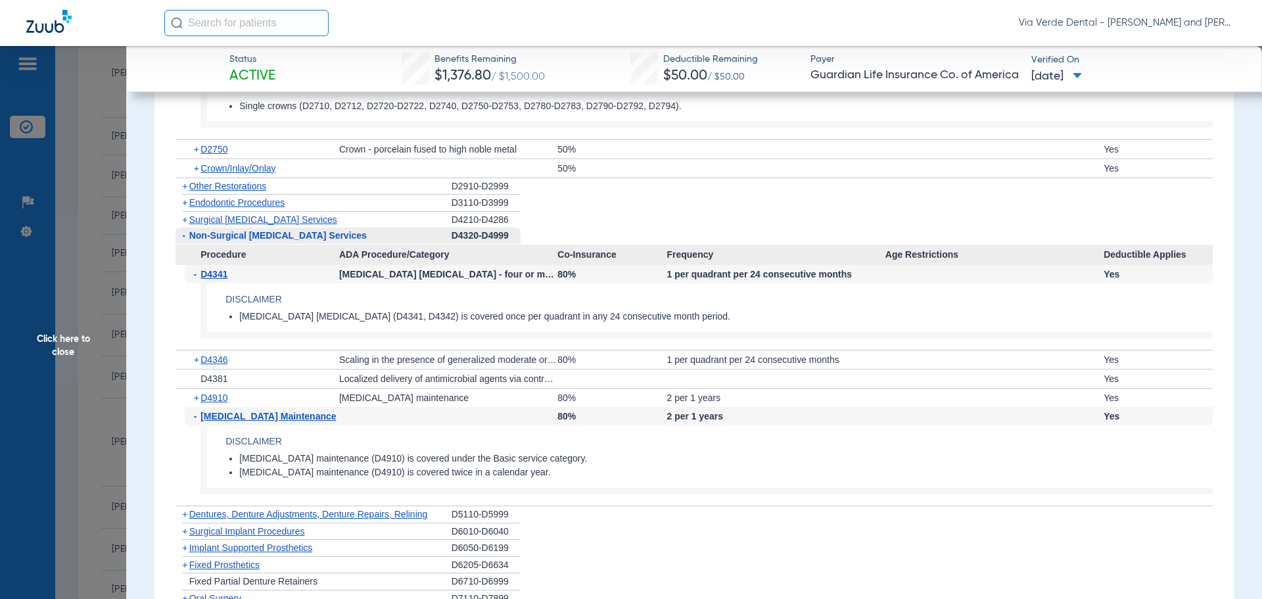
scroll to position [3024, 0]
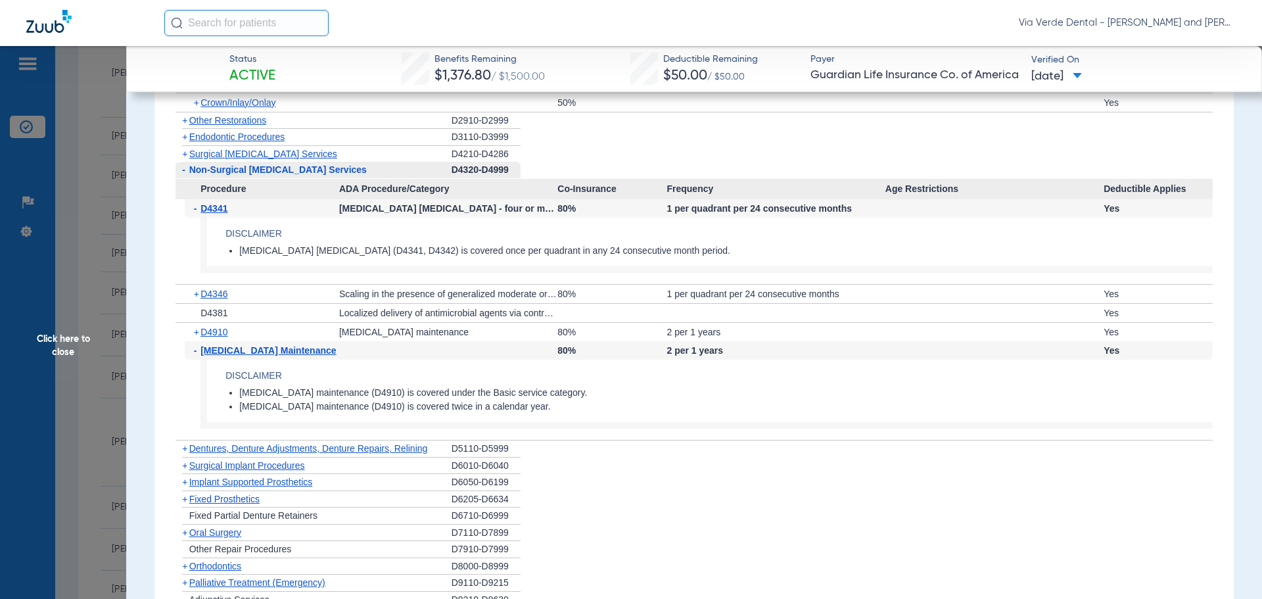
click at [229, 538] on span "Oral Surgery" at bounding box center [215, 532] width 52 height 11
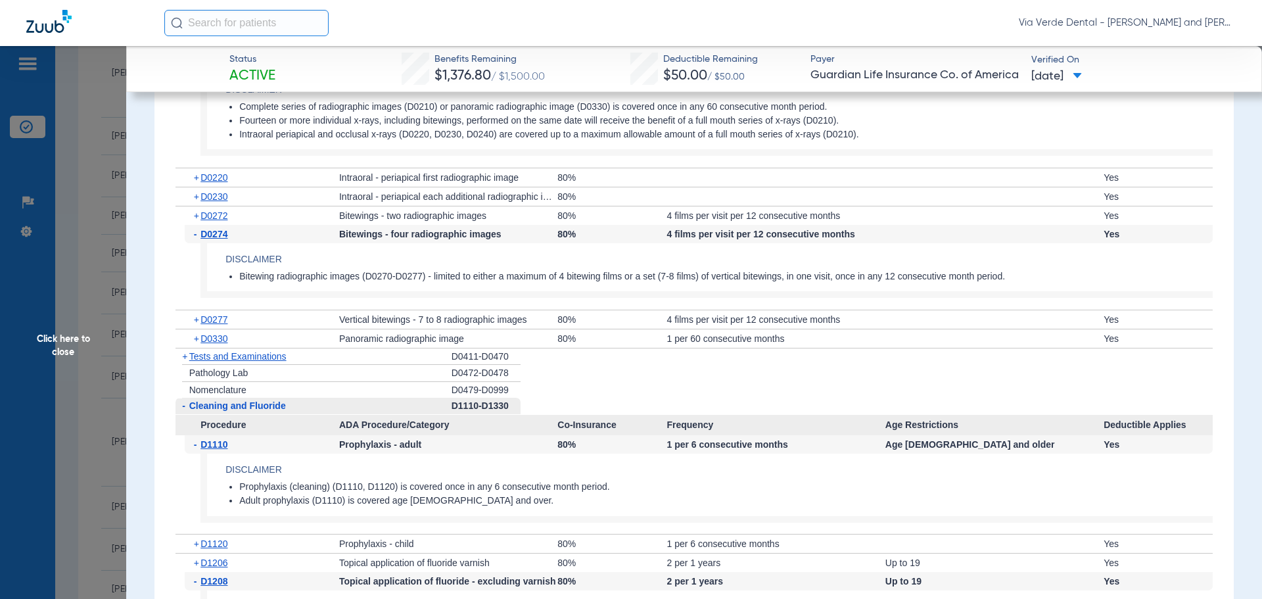
scroll to position [1972, 0]
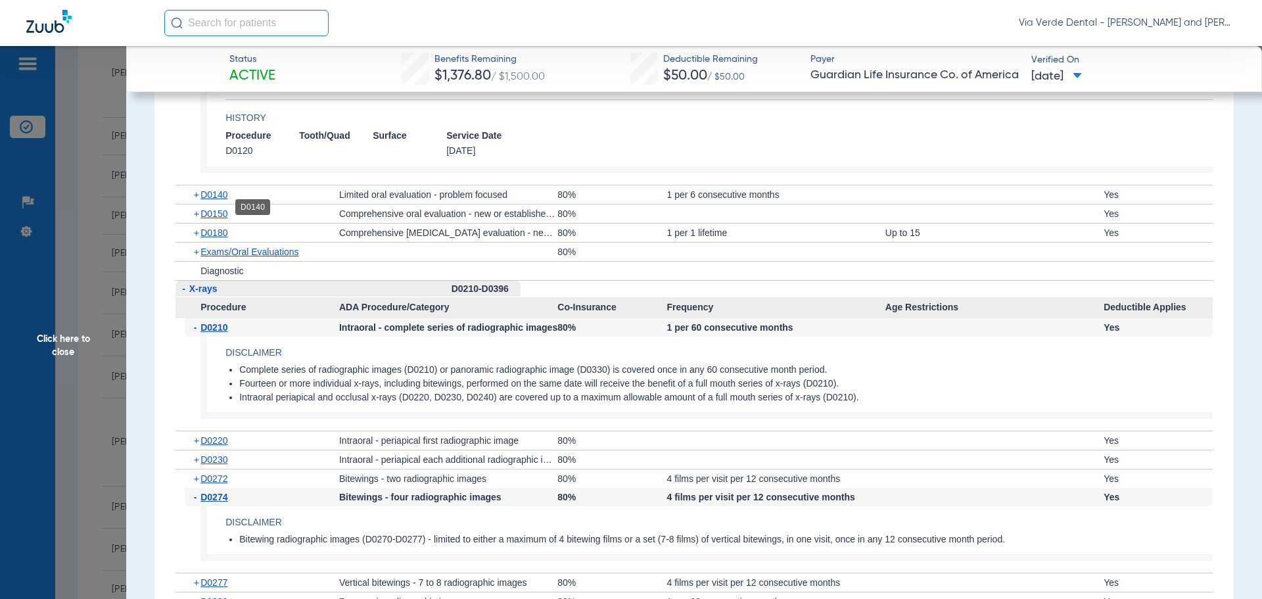
click at [212, 200] on span "D0140" at bounding box center [214, 194] width 27 height 11
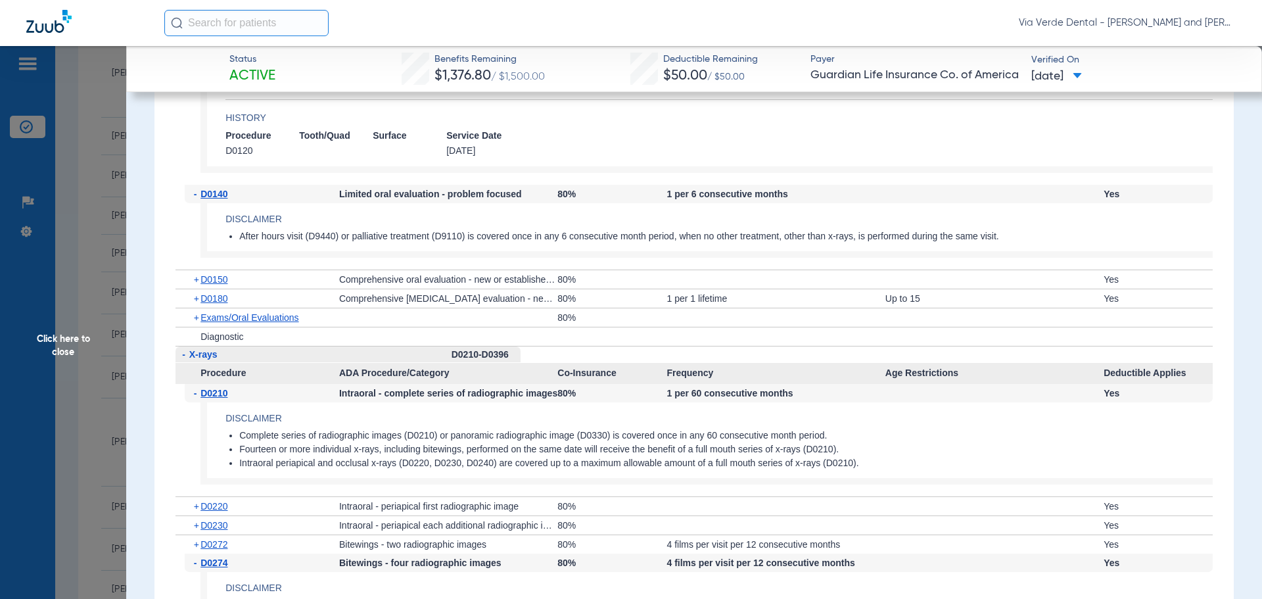
drag, startPoint x: 43, startPoint y: 128, endPoint x: 57, endPoint y: 126, distance: 13.9
click at [43, 127] on span "Click here to close" at bounding box center [63, 345] width 126 height 599
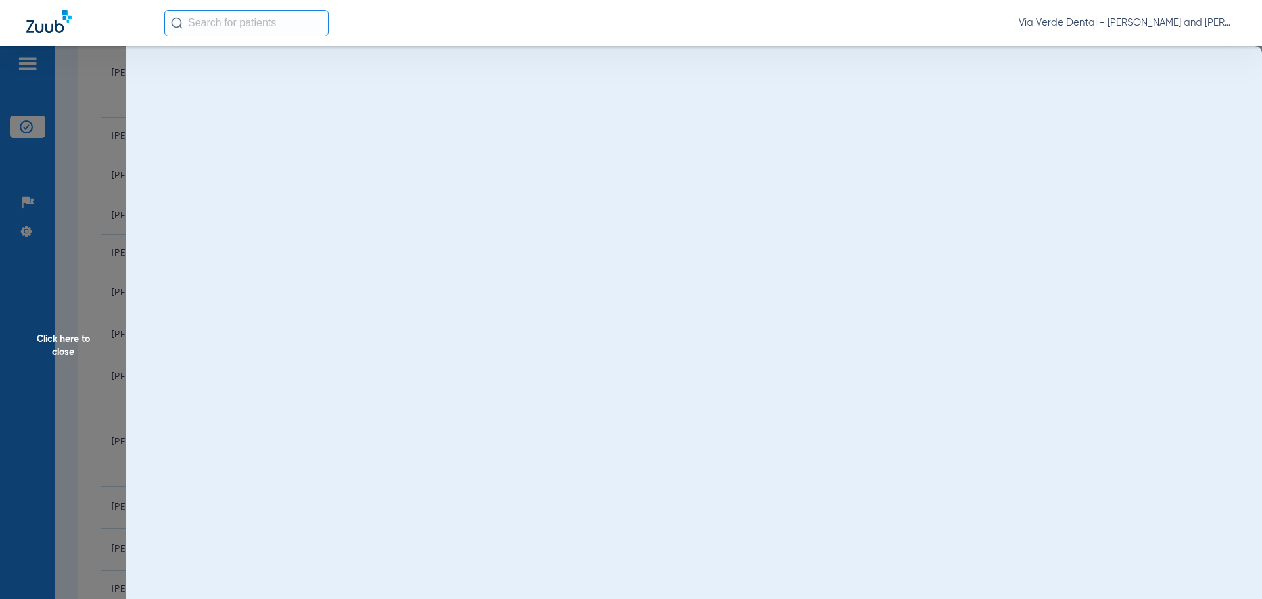
scroll to position [0, 0]
